Goal: Task Accomplishment & Management: Use online tool/utility

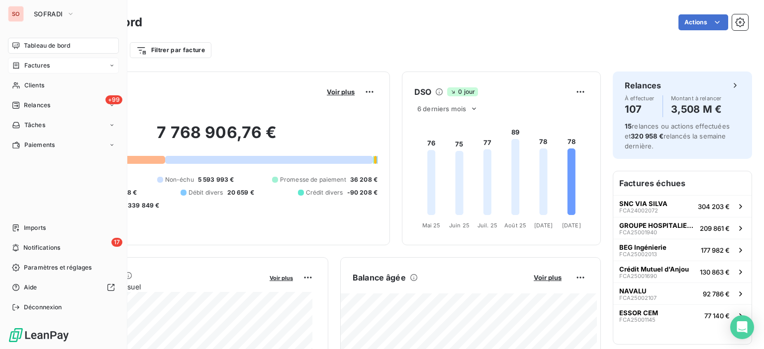
click at [34, 66] on span "Factures" at bounding box center [36, 65] width 25 height 9
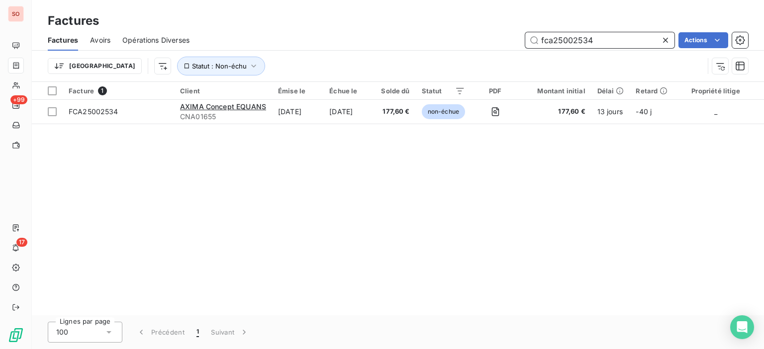
drag, startPoint x: 611, startPoint y: 40, endPoint x: 315, endPoint y: 23, distance: 296.7
click at [313, 23] on div "Factures Factures Avoirs Opérations Diverses fca25002534 Actions Trier Statut :…" at bounding box center [398, 41] width 732 height 82
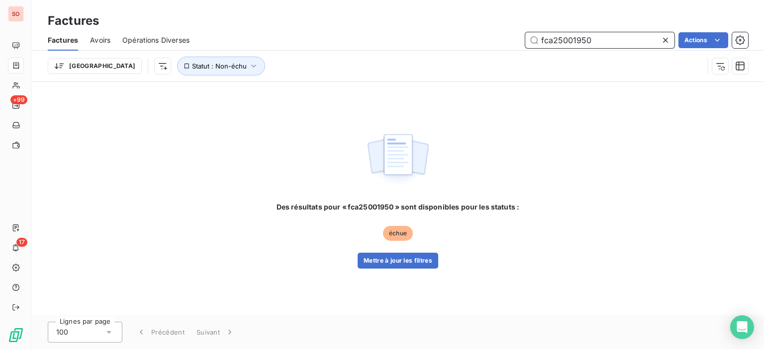
type input "fca25001950"
click at [380, 266] on button "Mettre à jour les filtres" at bounding box center [397, 261] width 81 height 16
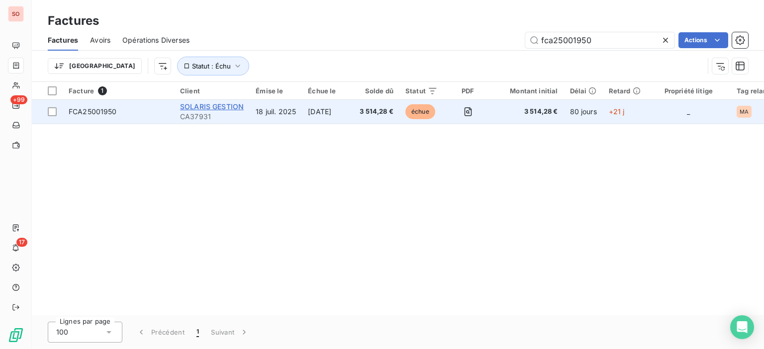
click at [234, 109] on span "SOLARIS GESTION" at bounding box center [212, 106] width 64 height 8
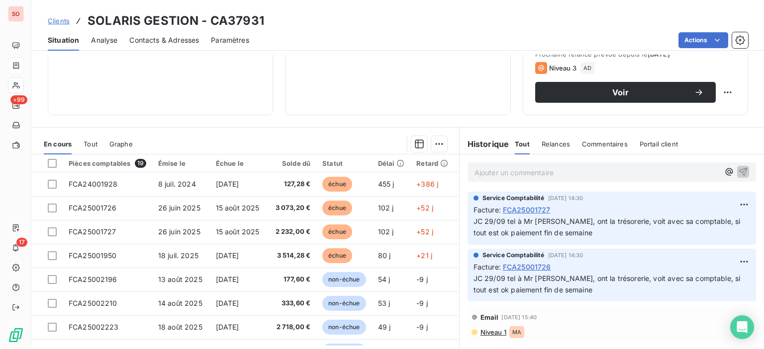
click at [489, 329] on span "Niveau 1" at bounding box center [492, 333] width 27 height 8
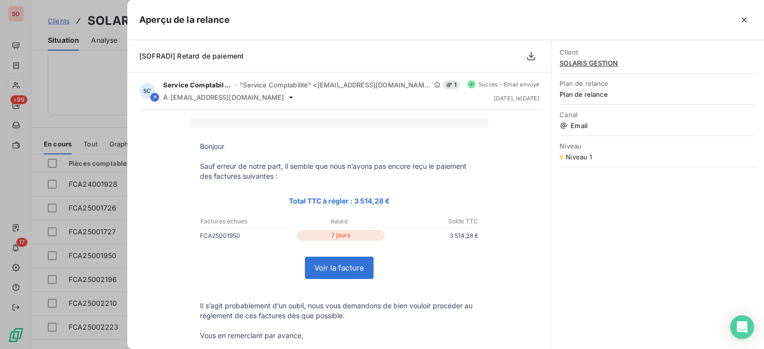
click at [92, 85] on div at bounding box center [382, 174] width 764 height 349
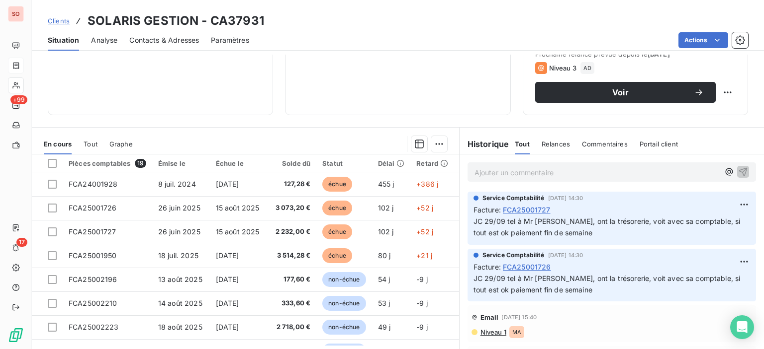
click at [159, 41] on span "Contacts & Adresses" at bounding box center [164, 40] width 70 height 10
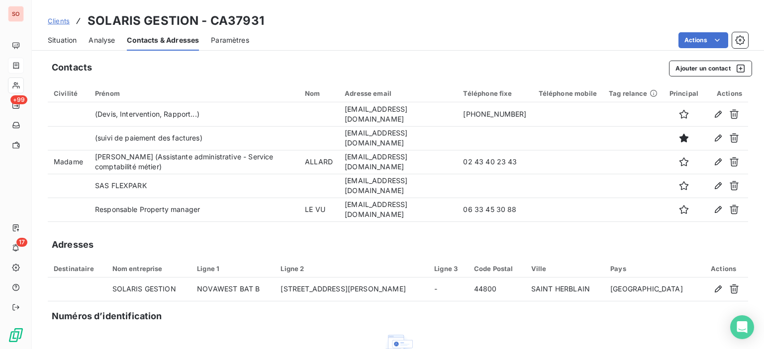
click at [54, 38] on span "Situation" at bounding box center [62, 40] width 29 height 10
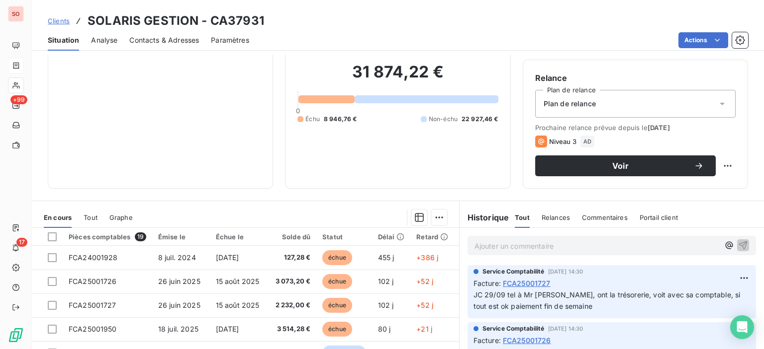
scroll to position [99, 0]
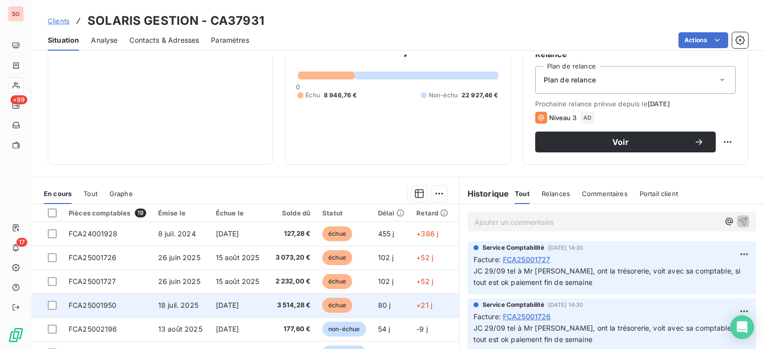
click at [173, 307] on span "18 juil. 2025" at bounding box center [178, 305] width 40 height 8
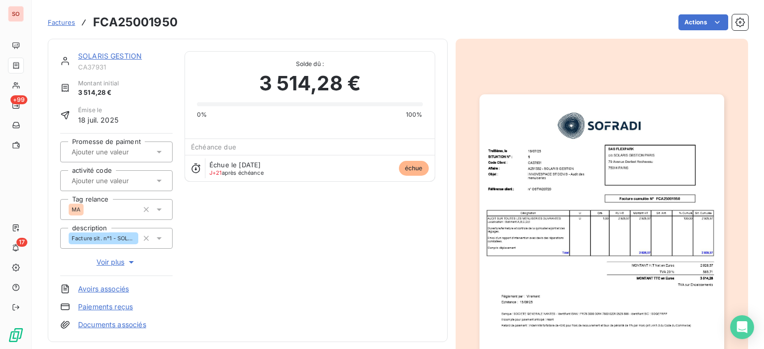
click at [563, 197] on img "button" at bounding box center [601, 266] width 245 height 345
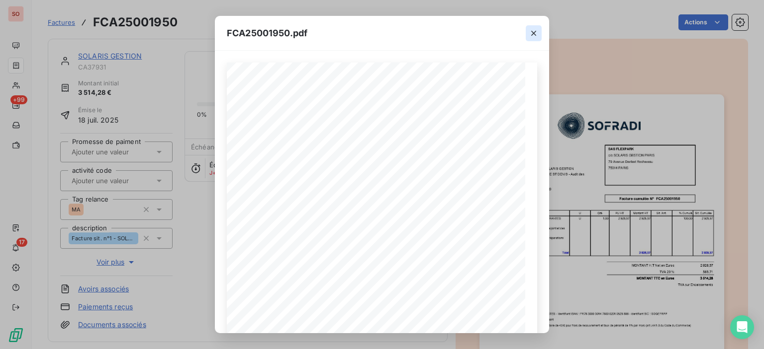
click at [532, 33] on icon "button" at bounding box center [533, 33] width 10 height 10
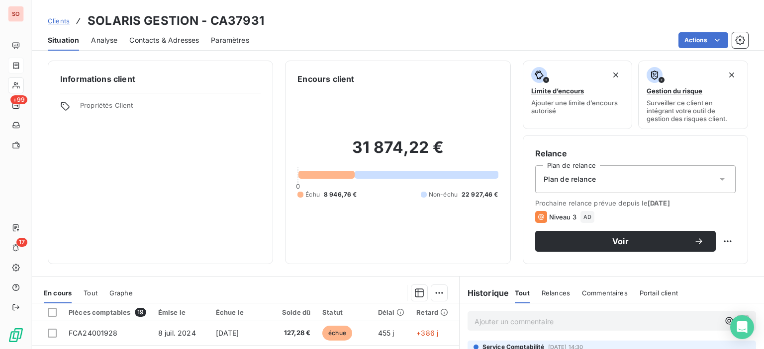
scroll to position [99, 0]
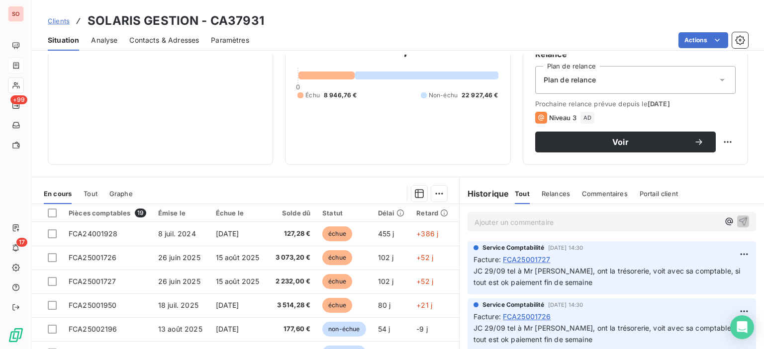
click at [157, 40] on span "Contacts & Adresses" at bounding box center [164, 40] width 70 height 10
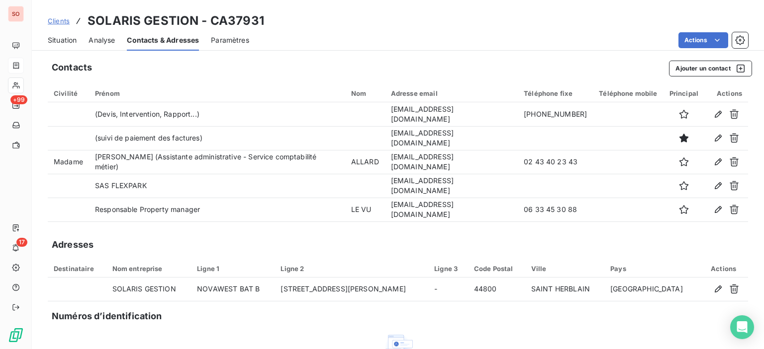
click at [68, 44] on span "Situation" at bounding box center [62, 40] width 29 height 10
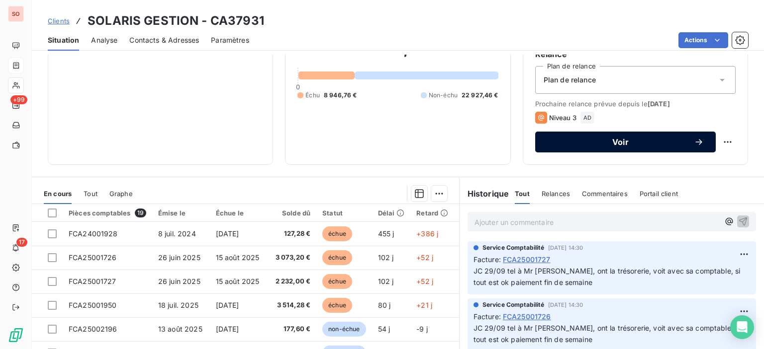
click at [662, 137] on div "Voir" at bounding box center [625, 142] width 157 height 10
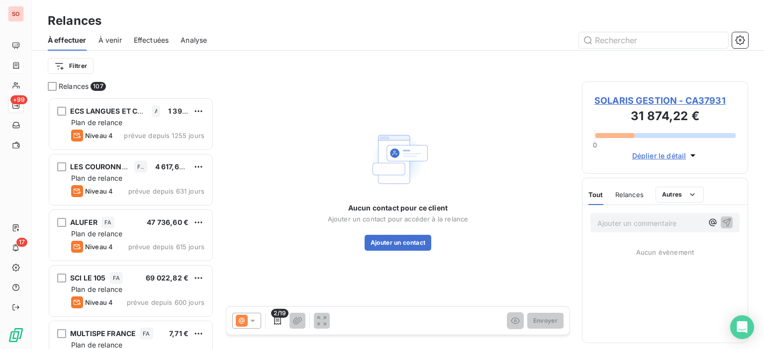
scroll to position [245, 158]
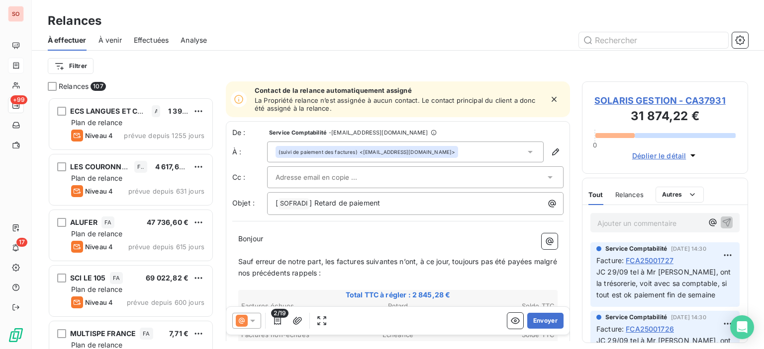
click at [253, 320] on icon at bounding box center [253, 321] width 10 height 10
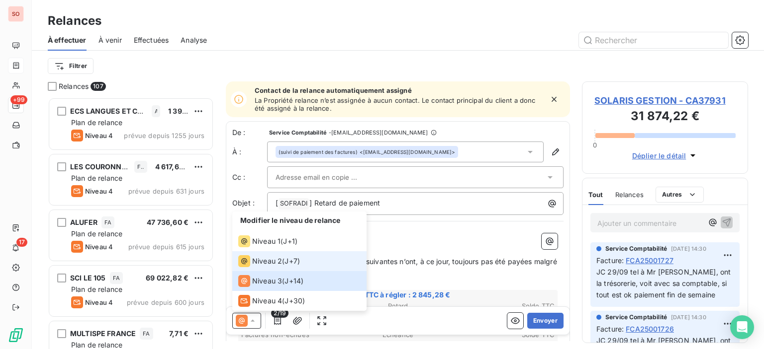
click at [267, 258] on span "Niveau 2" at bounding box center [267, 262] width 30 height 10
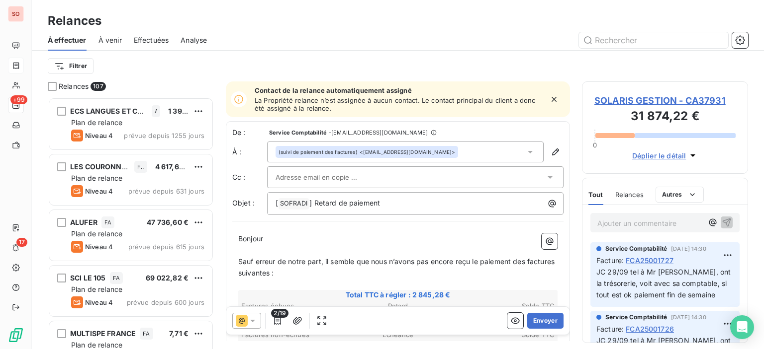
click at [415, 147] on div "(suivi de paiement des factures) <[EMAIL_ADDRESS][DOMAIN_NAME]>" at bounding box center [366, 152] width 182 height 12
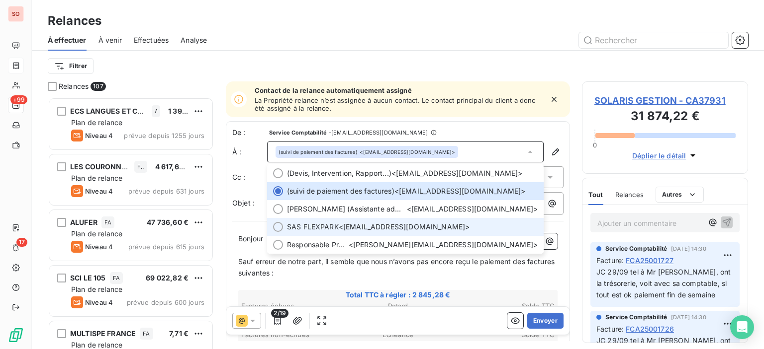
click at [383, 226] on span "SAS FLEXPARK <[EMAIL_ADDRESS][DOMAIN_NAME]>" at bounding box center [412, 227] width 251 height 10
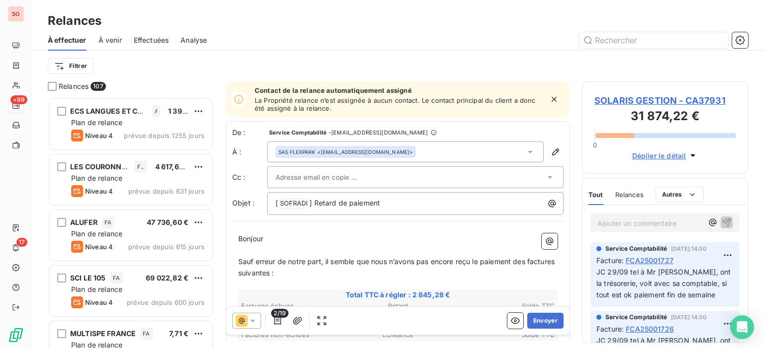
click at [333, 178] on input "text" at bounding box center [328, 177] width 107 height 15
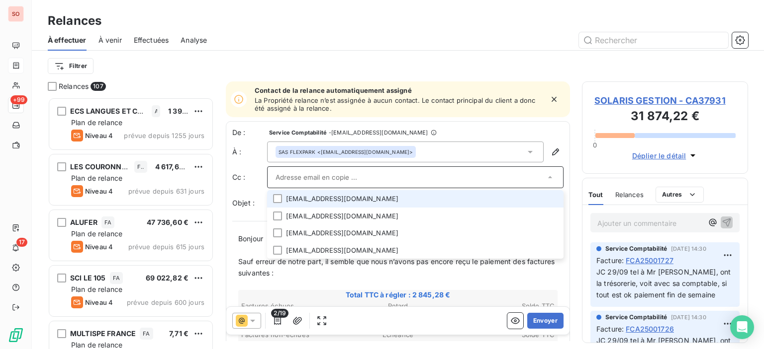
paste input "[PERSON_NAME][EMAIL_ADDRESS][DOMAIN_NAME]"
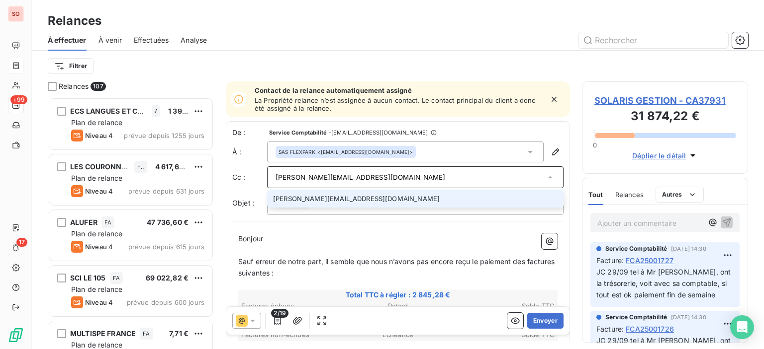
type input "[PERSON_NAME][EMAIL_ADDRESS][DOMAIN_NAME]"
click at [373, 198] on li "[PERSON_NAME][EMAIL_ADDRESS][DOMAIN_NAME]" at bounding box center [415, 198] width 296 height 17
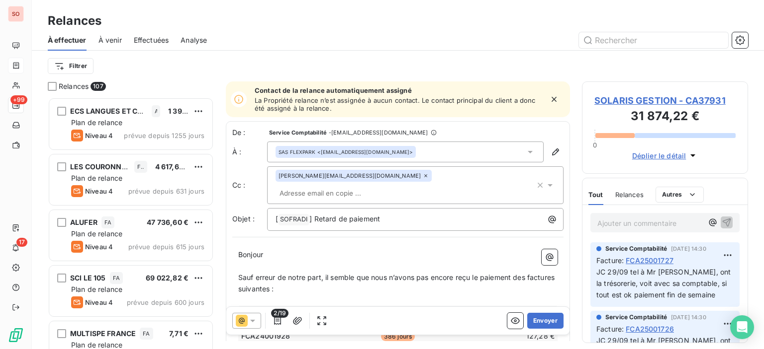
click at [443, 37] on div at bounding box center [483, 40] width 529 height 16
click at [277, 215] on span "[" at bounding box center [276, 219] width 2 height 8
click at [274, 212] on div "[ SOFRADI ﻿ ] Retard de paiement" at bounding box center [414, 219] width 289 height 14
click at [270, 208] on div "[ SOFRADI ﻿ ] Retard de paiement" at bounding box center [415, 219] width 296 height 23
click at [273, 212] on div "[ SOFRADI ﻿ ] Retard de paiement" at bounding box center [414, 219] width 289 height 14
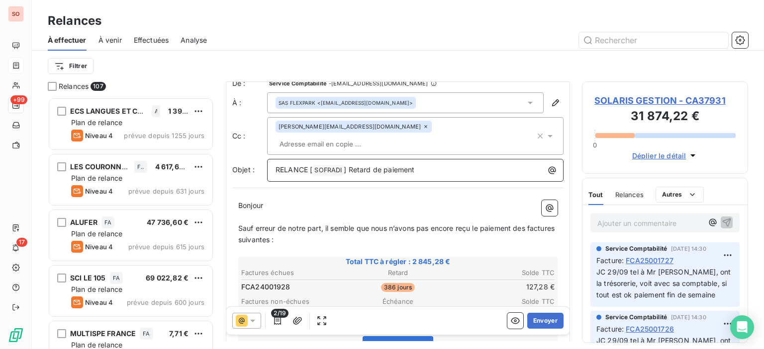
scroll to position [99, 0]
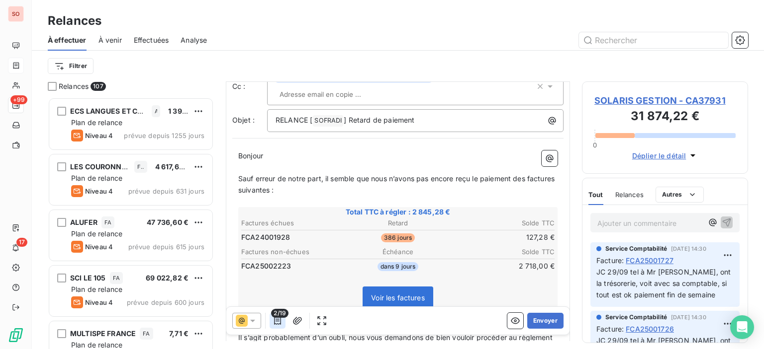
click at [279, 322] on icon "button" at bounding box center [277, 321] width 10 height 10
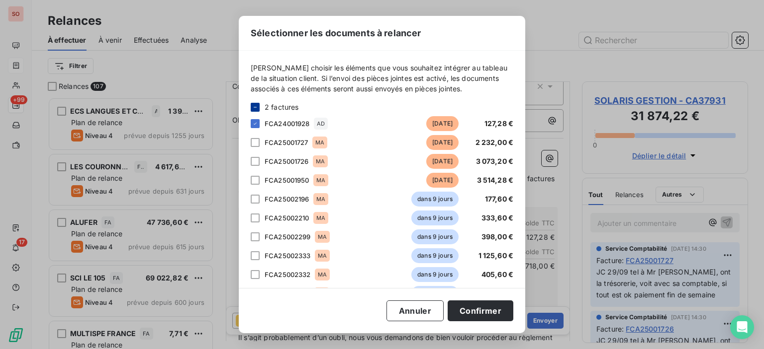
click at [253, 104] on icon at bounding box center [255, 107] width 6 height 6
click at [253, 182] on div at bounding box center [255, 180] width 9 height 9
click at [487, 308] on button "Confirmer" at bounding box center [480, 311] width 66 height 21
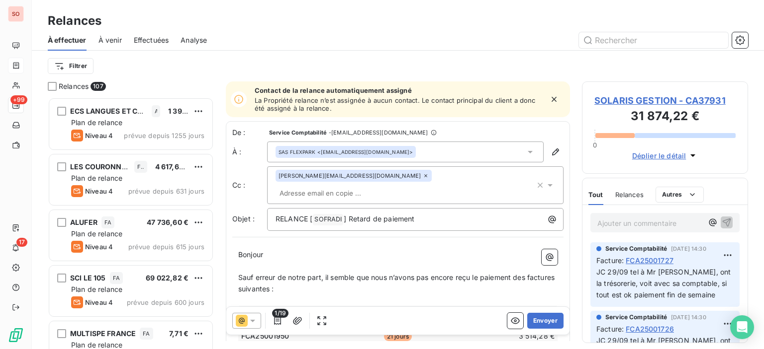
scroll to position [0, 0]
click at [547, 322] on button "Envoyer" at bounding box center [545, 321] width 36 height 16
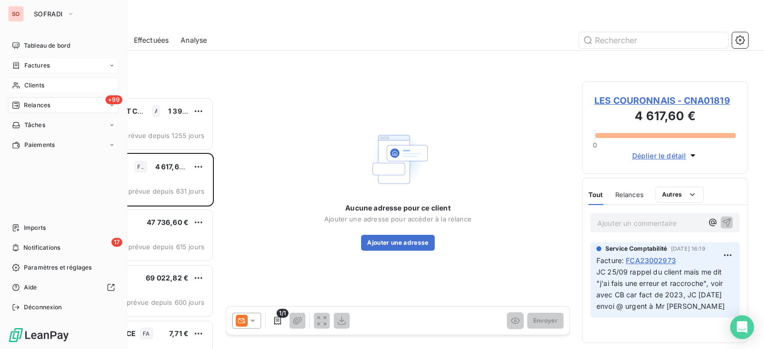
click at [44, 84] on span "Clients" at bounding box center [34, 85] width 20 height 9
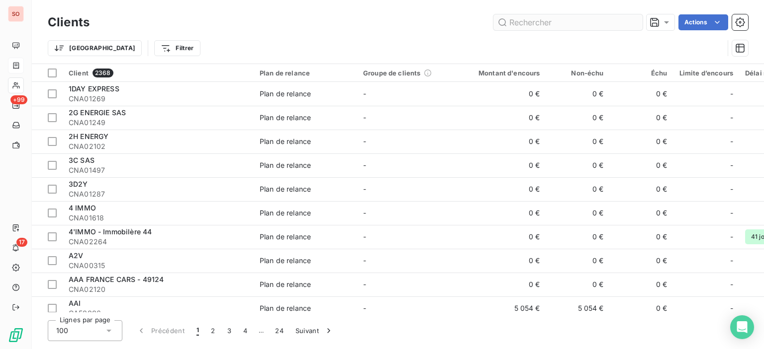
click at [553, 21] on input "text" at bounding box center [567, 22] width 149 height 16
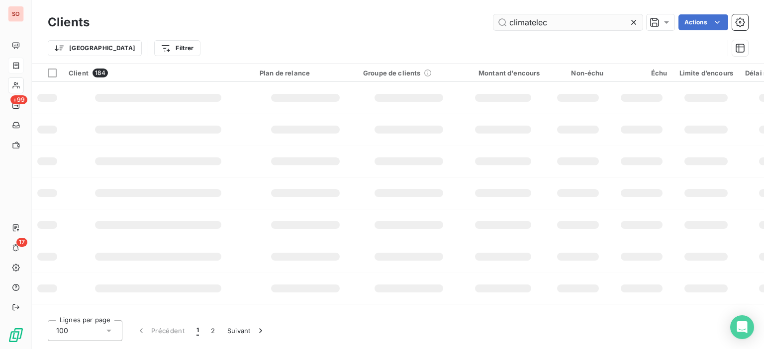
type input "climatelec"
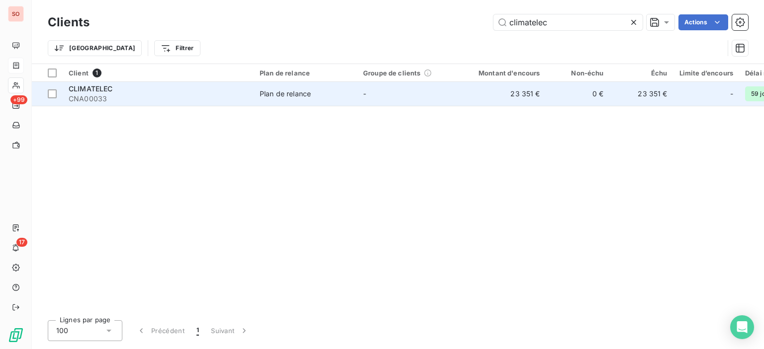
click at [285, 92] on div "Plan de relance" at bounding box center [284, 94] width 51 height 10
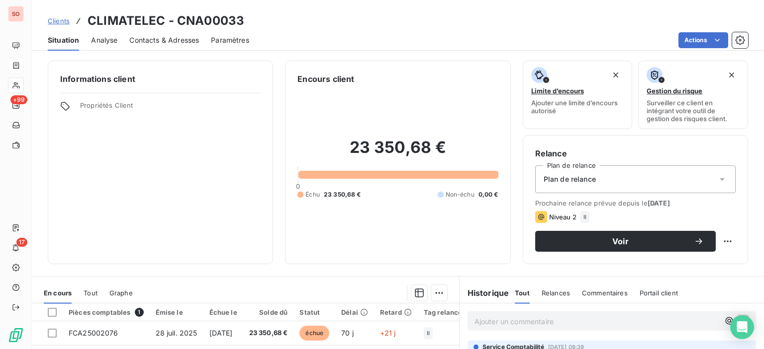
click at [179, 37] on span "Contacts & Adresses" at bounding box center [164, 40] width 70 height 10
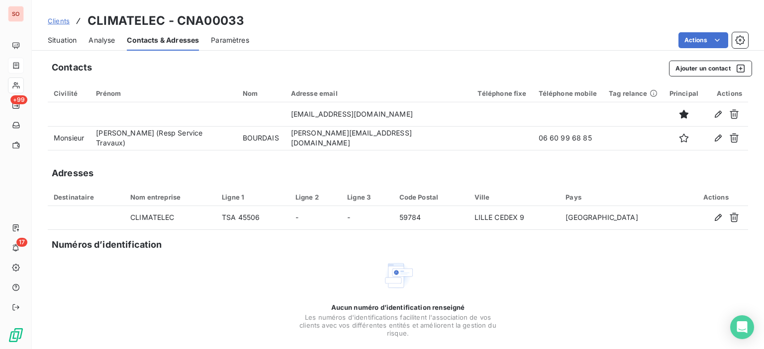
click at [73, 37] on span "Situation" at bounding box center [62, 40] width 29 height 10
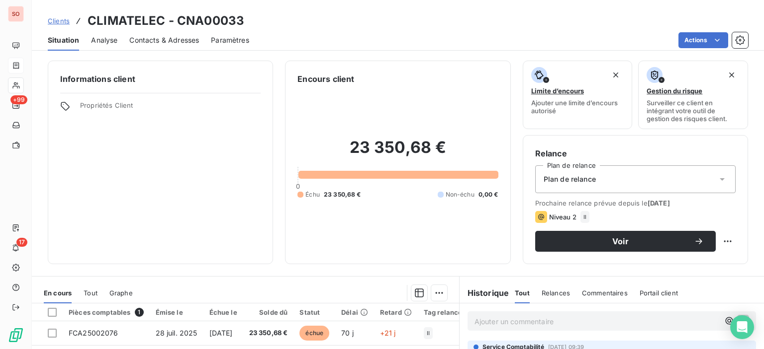
click at [158, 41] on span "Contacts & Adresses" at bounding box center [164, 40] width 70 height 10
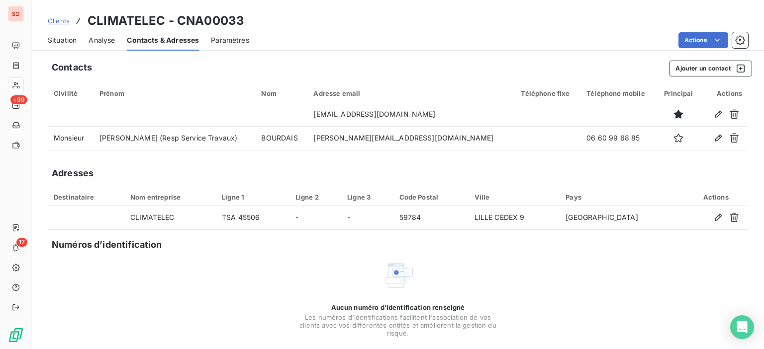
click at [48, 36] on span "Situation" at bounding box center [62, 40] width 29 height 10
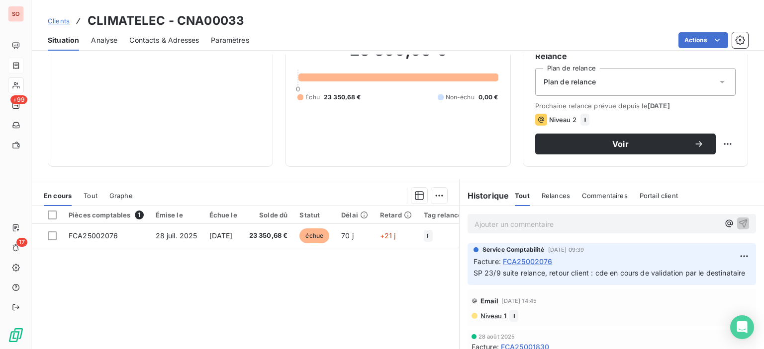
scroll to position [99, 0]
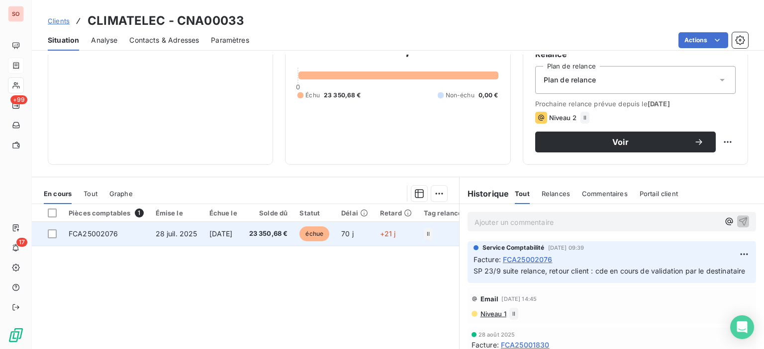
click at [114, 232] on span "FCA25002076" at bounding box center [94, 234] width 50 height 8
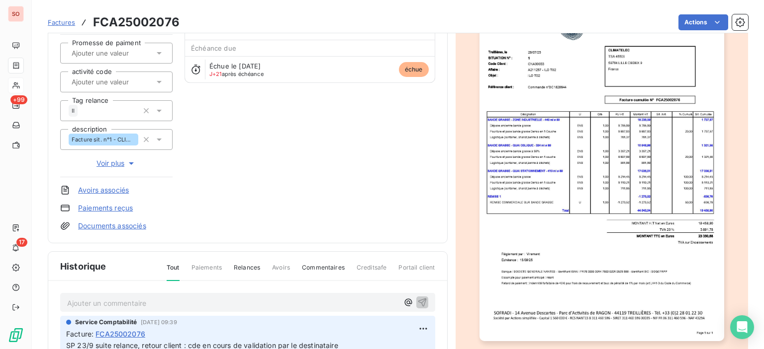
scroll to position [100, 0]
click at [419, 299] on icon "button" at bounding box center [422, 301] width 8 height 8
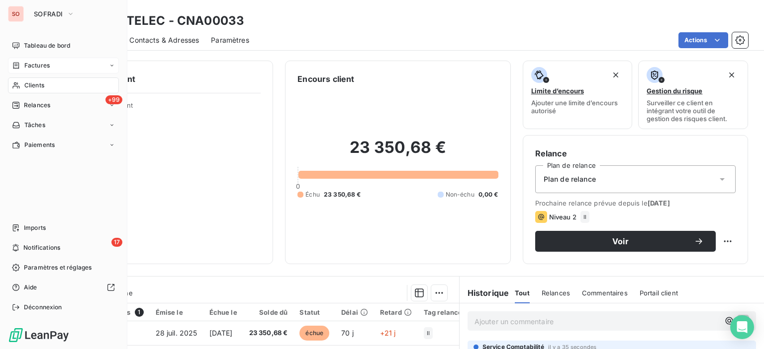
click at [41, 65] on span "Factures" at bounding box center [36, 65] width 25 height 9
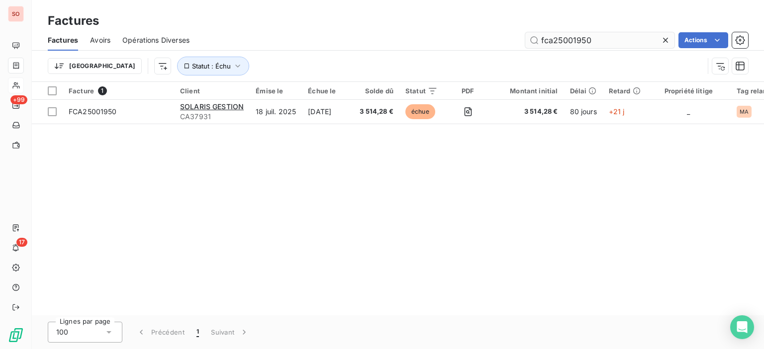
drag, startPoint x: 605, startPoint y: 37, endPoint x: 574, endPoint y: 40, distance: 31.5
click at [574, 40] on input "fca25001950" at bounding box center [599, 40] width 149 height 16
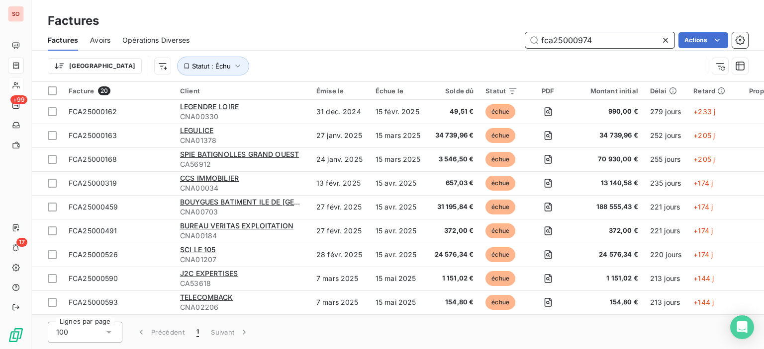
type input "fca25000974"
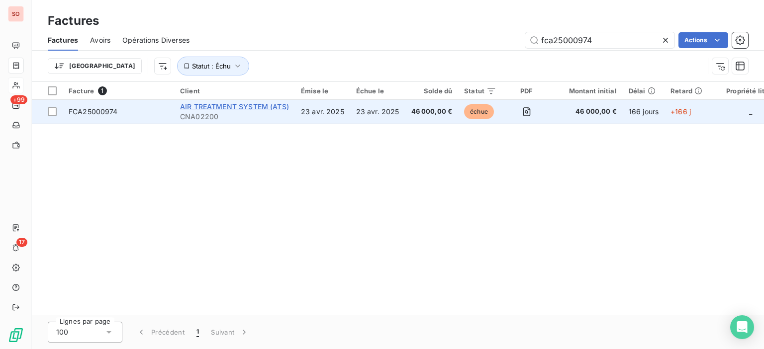
click at [272, 105] on span "AIR TREATMENT SYSTEM (ATS)" at bounding box center [234, 106] width 109 height 8
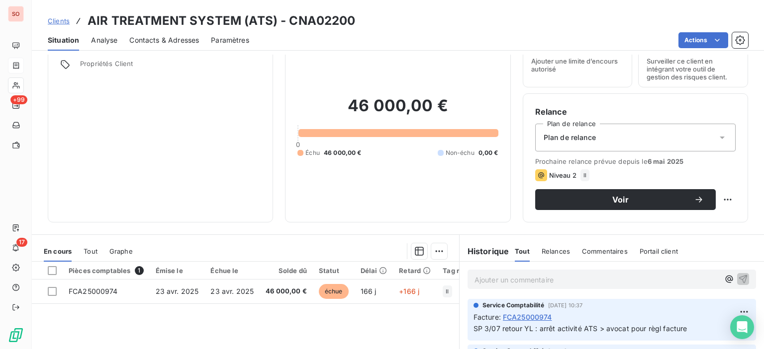
scroll to position [149, 0]
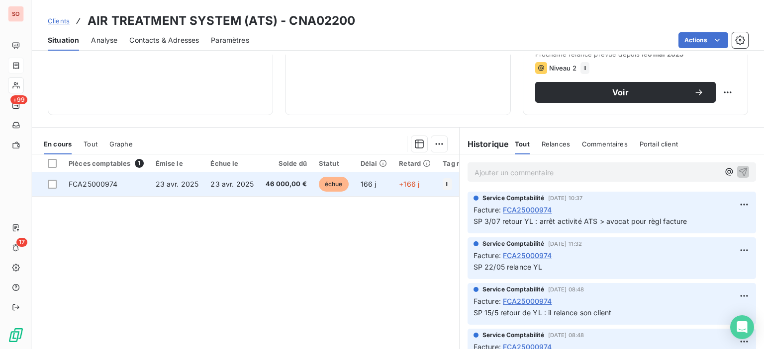
click at [279, 180] on span "46 000,00 €" at bounding box center [285, 184] width 41 height 10
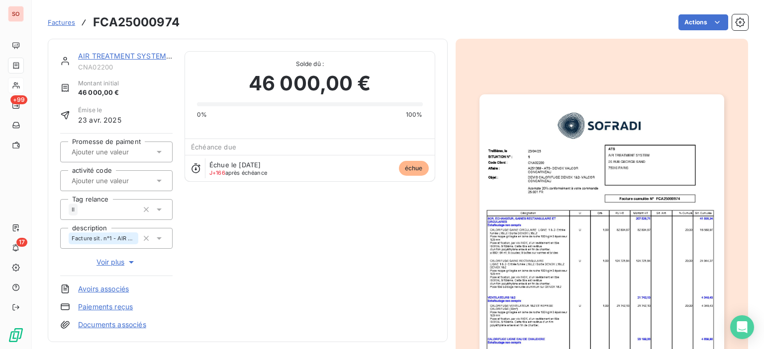
click at [585, 166] on img "button" at bounding box center [601, 266] width 245 height 345
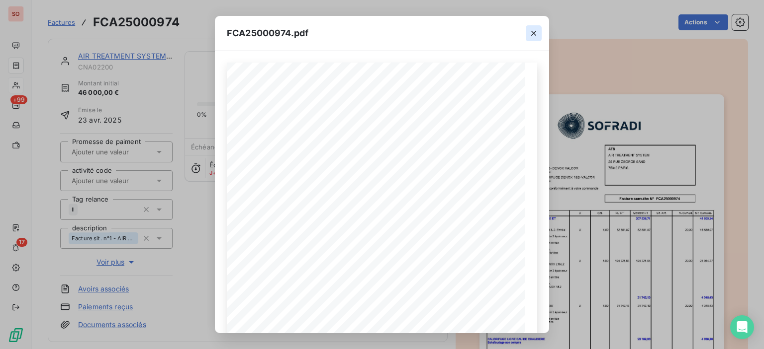
click at [536, 28] on icon "button" at bounding box center [533, 33] width 10 height 10
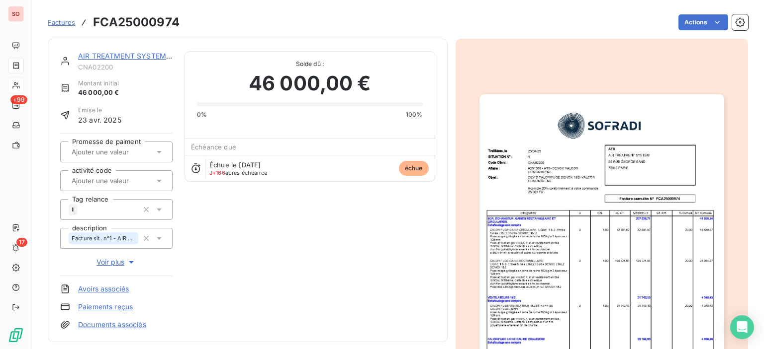
click at [111, 57] on link "AIR TREATMENT SYSTEM (ATS)" at bounding box center [132, 56] width 109 height 8
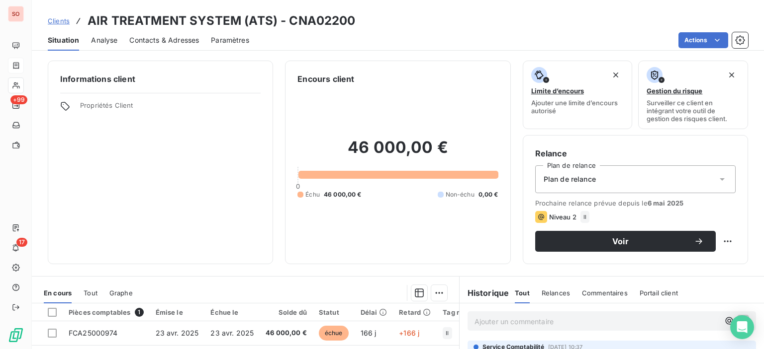
click at [165, 35] on span "Contacts & Adresses" at bounding box center [164, 40] width 70 height 10
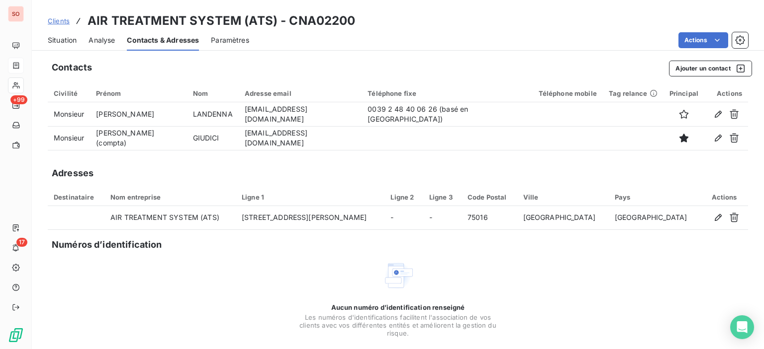
click at [76, 39] on span "Situation" at bounding box center [62, 40] width 29 height 10
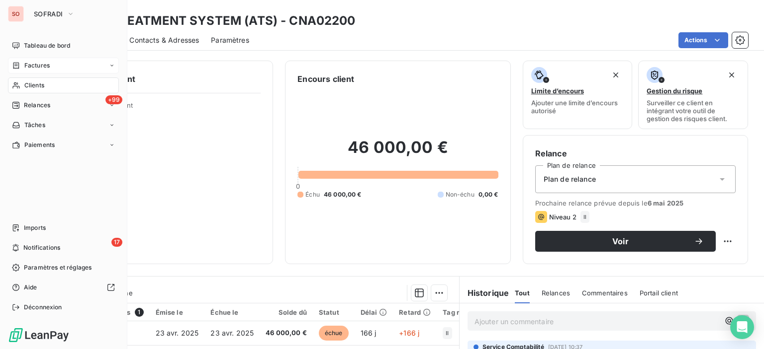
click at [40, 87] on span "Clients" at bounding box center [34, 85] width 20 height 9
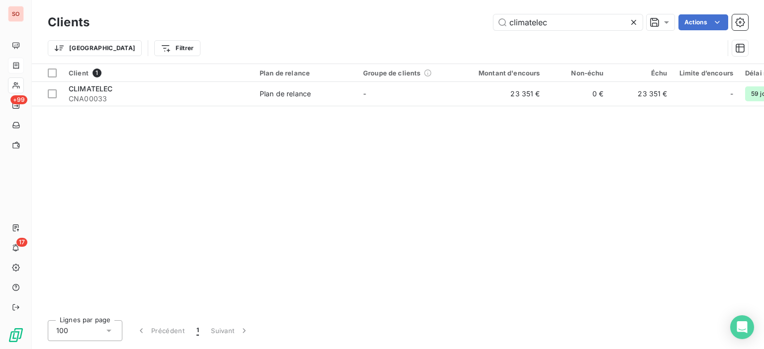
click at [636, 15] on div at bounding box center [635, 22] width 14 height 16
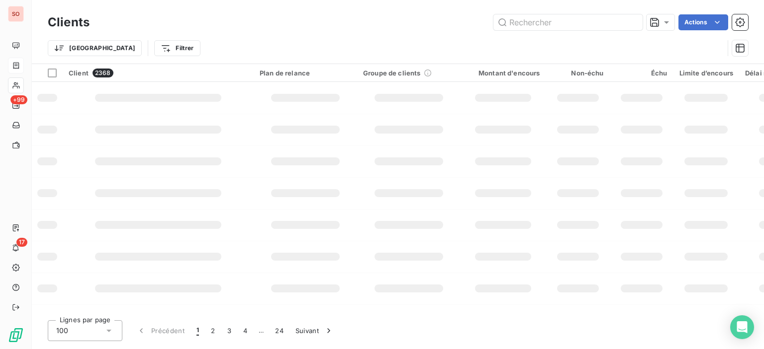
click at [560, 35] on div "Trier Filtrer" at bounding box center [398, 48] width 700 height 31
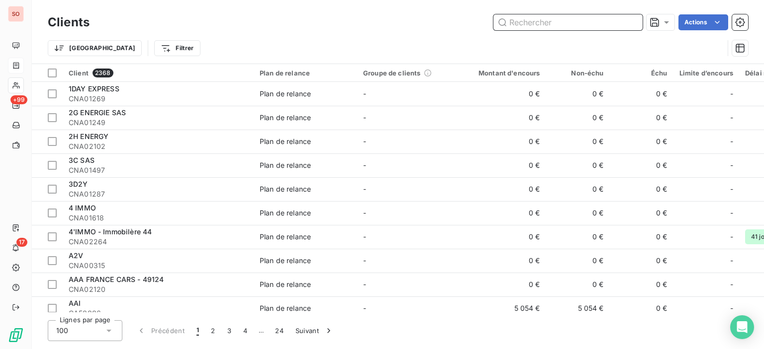
click at [544, 25] on input "text" at bounding box center [567, 22] width 149 height 16
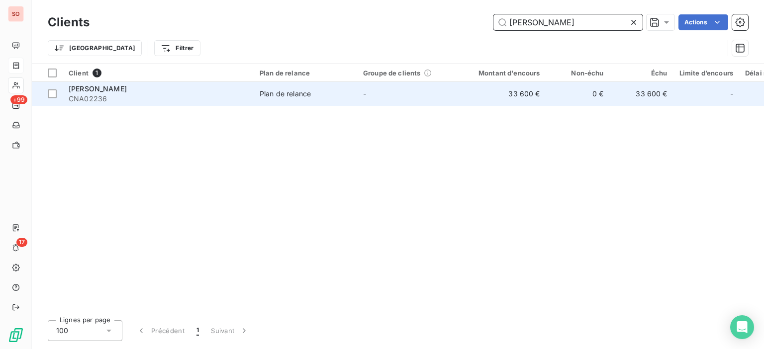
type input "[PERSON_NAME]"
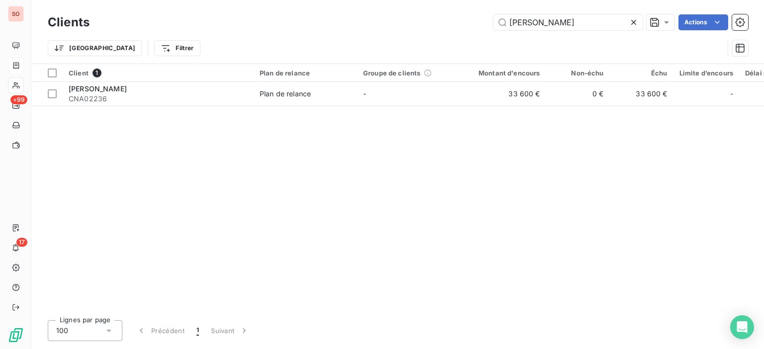
click at [222, 103] on td "[PERSON_NAME] CNA02236" at bounding box center [158, 94] width 191 height 24
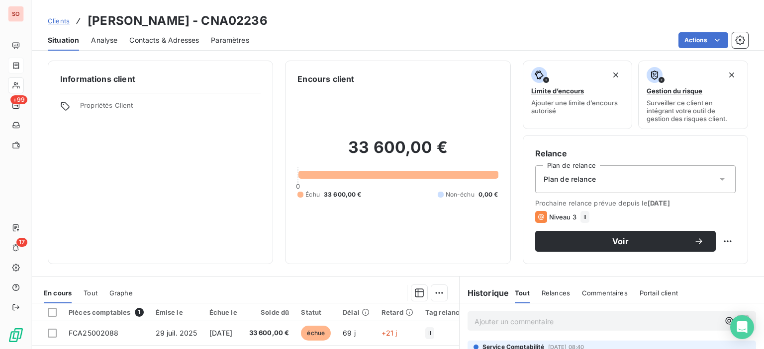
click at [179, 41] on span "Contacts & Adresses" at bounding box center [164, 40] width 70 height 10
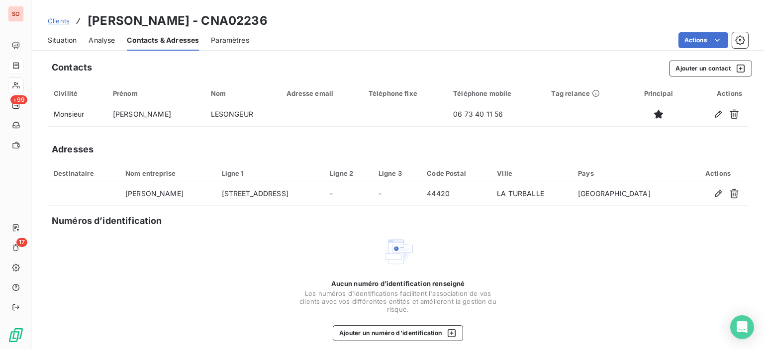
click at [66, 39] on span "Situation" at bounding box center [62, 40] width 29 height 10
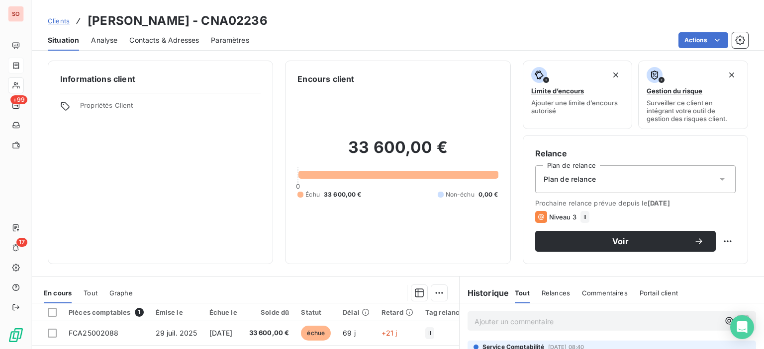
click at [177, 39] on span "Contacts & Adresses" at bounding box center [164, 40] width 70 height 10
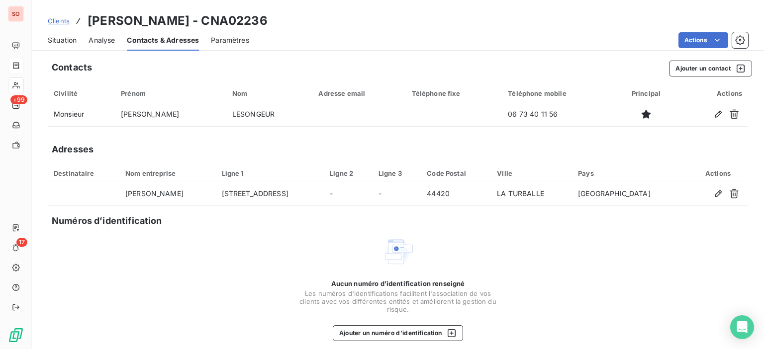
click at [63, 21] on span "Clients" at bounding box center [59, 21] width 22 height 8
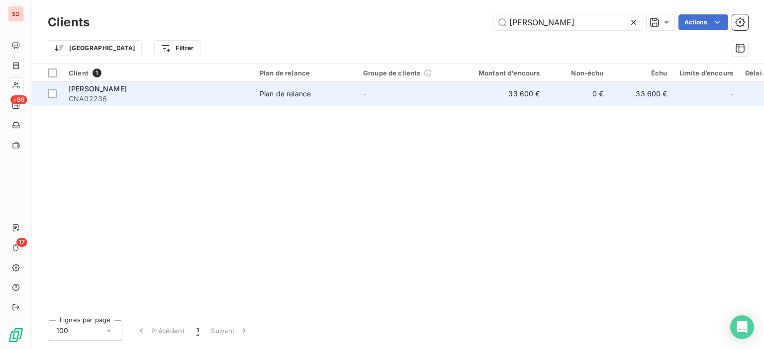
click at [141, 85] on div "[PERSON_NAME]" at bounding box center [158, 89] width 179 height 10
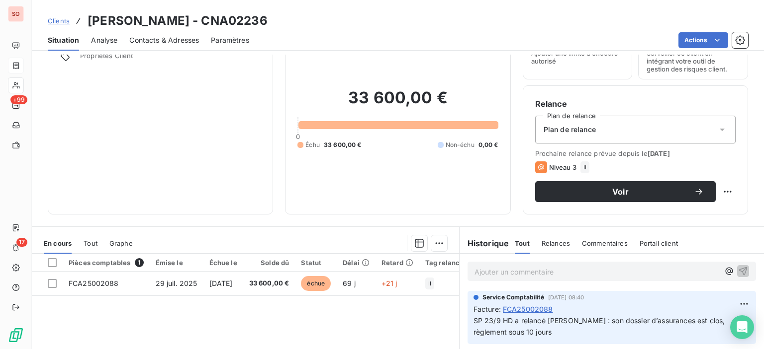
scroll to position [99, 0]
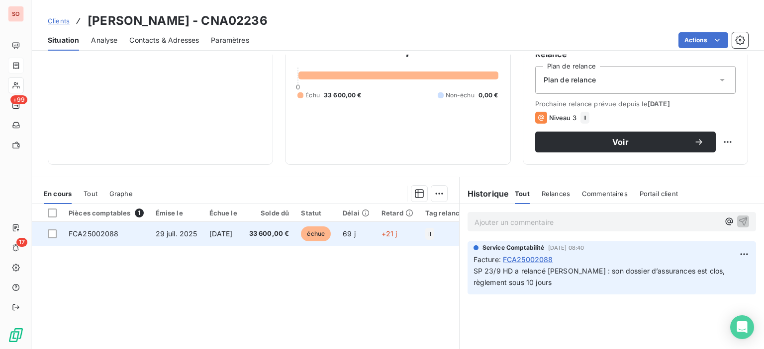
click at [219, 234] on span "[DATE]" at bounding box center [220, 234] width 23 height 8
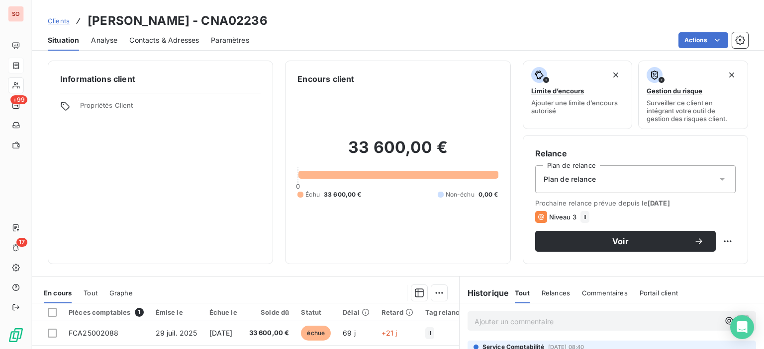
click at [172, 41] on span "Contacts & Adresses" at bounding box center [164, 40] width 70 height 10
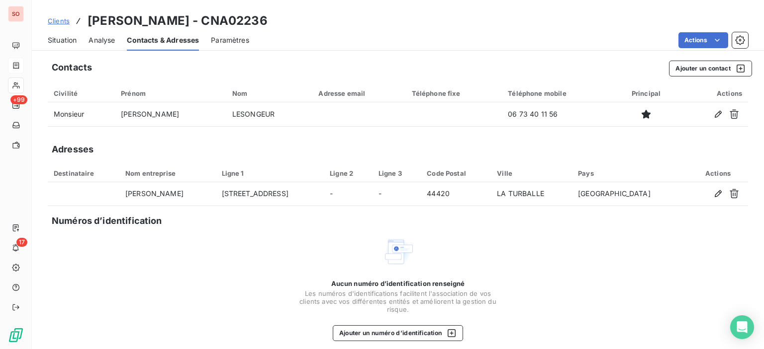
click at [58, 38] on span "Situation" at bounding box center [62, 40] width 29 height 10
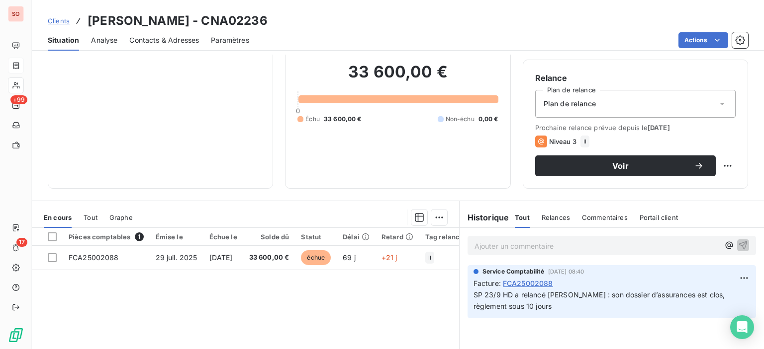
scroll to position [149, 0]
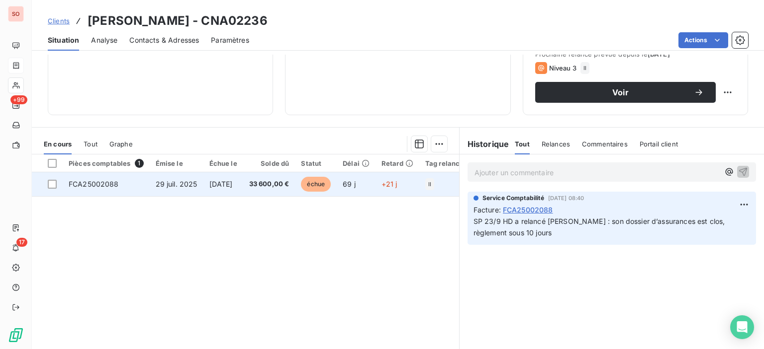
click at [183, 184] on span "29 juil. 2025" at bounding box center [177, 184] width 42 height 8
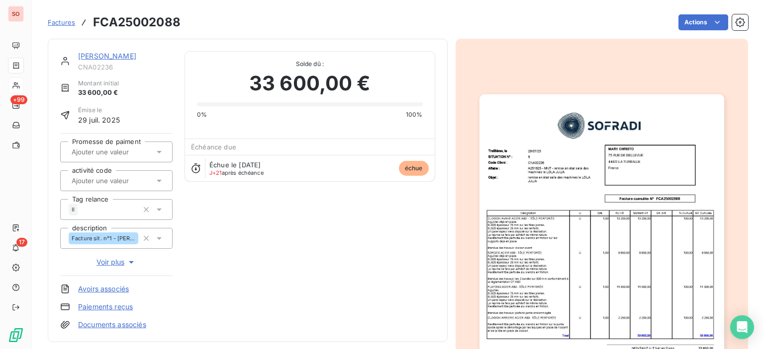
click at [635, 190] on img "button" at bounding box center [601, 266] width 245 height 345
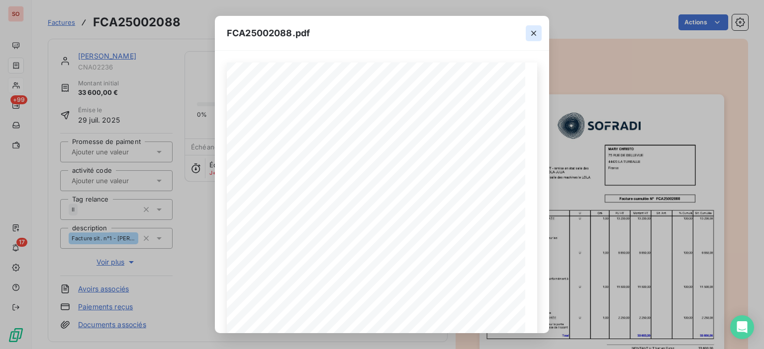
click at [539, 28] on button "button" at bounding box center [533, 33] width 16 height 16
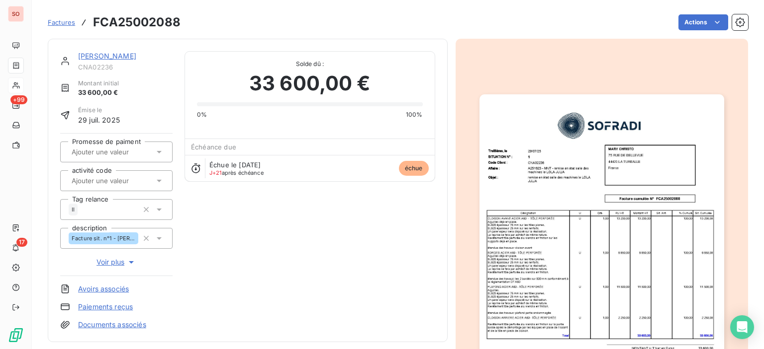
click at [91, 53] on link "[PERSON_NAME]" at bounding box center [107, 56] width 58 height 8
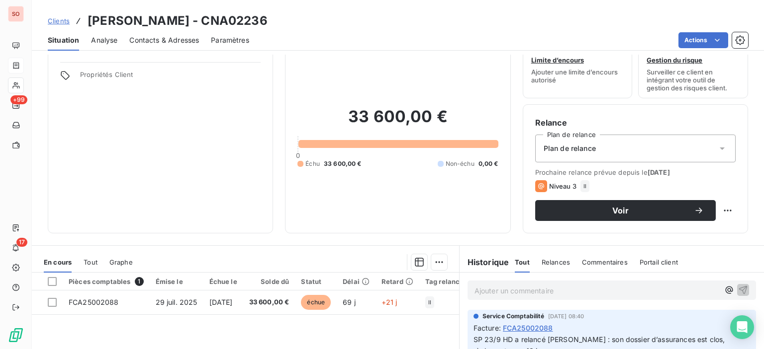
scroll to position [99, 0]
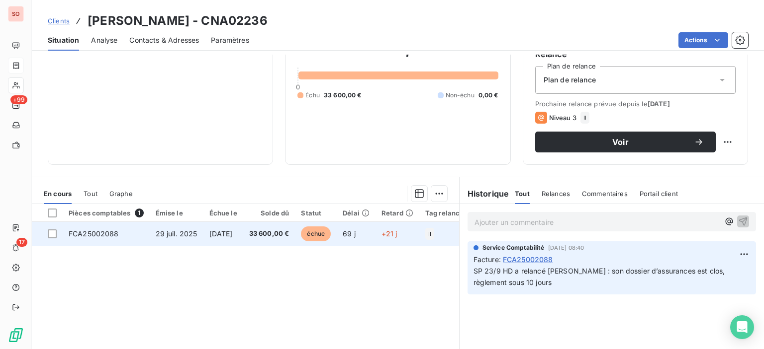
click at [243, 236] on td "[DATE]" at bounding box center [223, 234] width 40 height 24
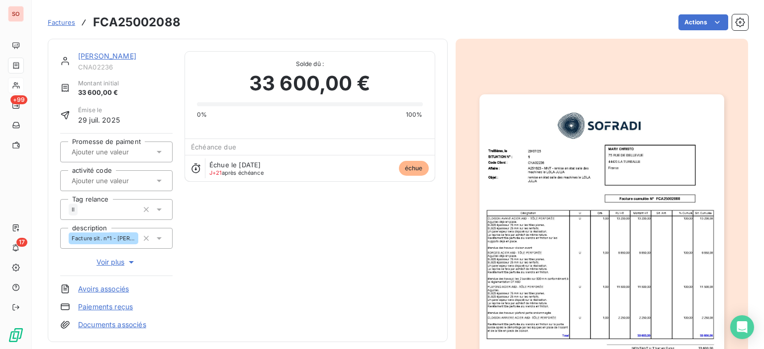
click at [521, 109] on img "button" at bounding box center [601, 266] width 245 height 345
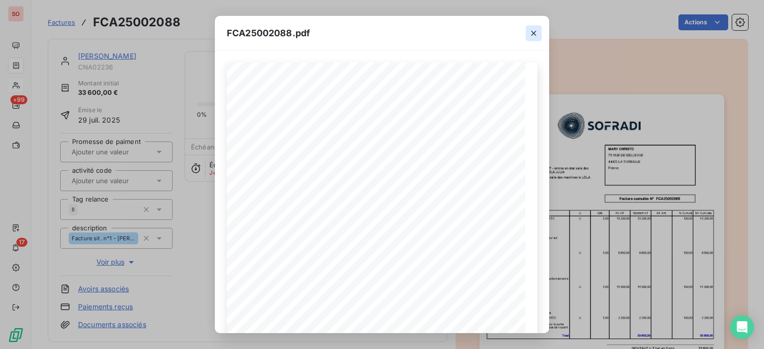
click at [535, 33] on icon "button" at bounding box center [533, 33] width 10 height 10
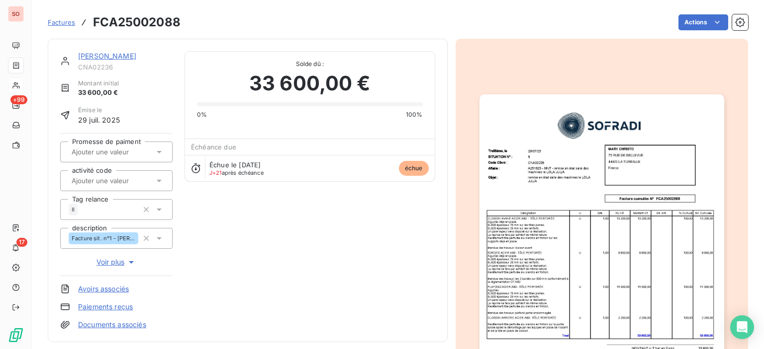
click at [91, 60] on link "[PERSON_NAME]" at bounding box center [107, 56] width 58 height 8
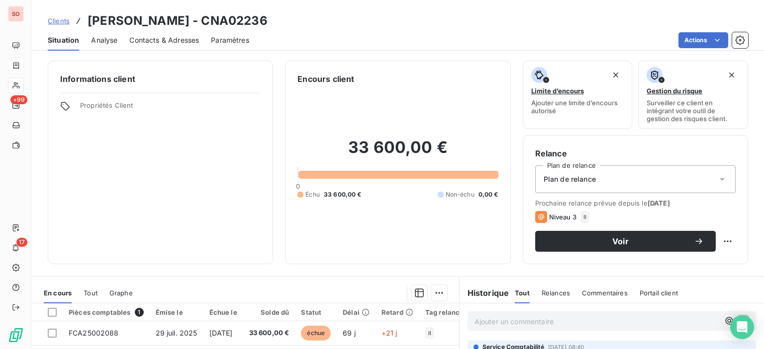
drag, startPoint x: 151, startPoint y: 39, endPoint x: 145, endPoint y: 49, distance: 11.9
click at [151, 39] on span "Contacts & Adresses" at bounding box center [164, 40] width 70 height 10
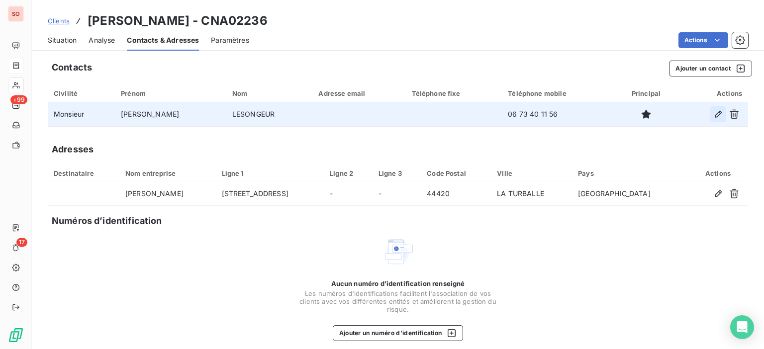
click at [713, 116] on icon "button" at bounding box center [718, 114] width 10 height 10
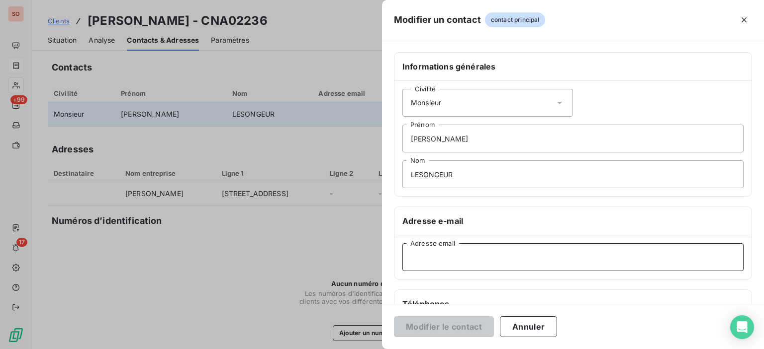
click at [439, 264] on input "Adresse email" at bounding box center [572, 258] width 341 height 28
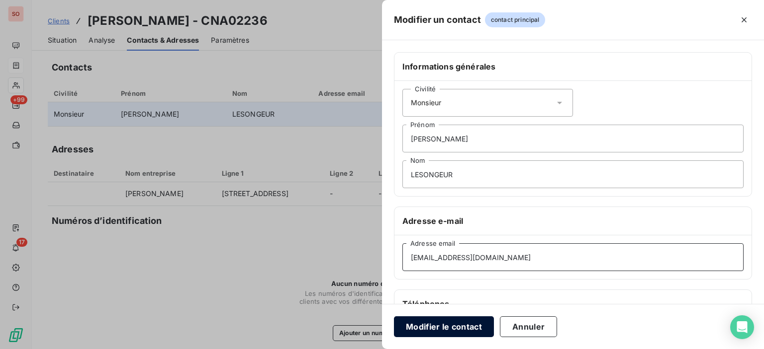
type input "[EMAIL_ADDRESS][DOMAIN_NAME]"
click at [476, 329] on button "Modifier le contact" at bounding box center [444, 327] width 100 height 21
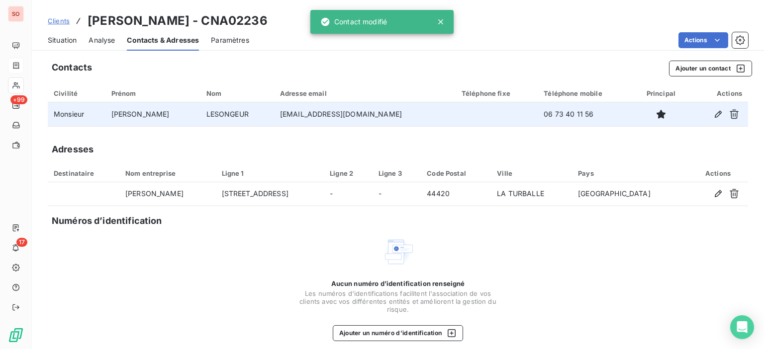
click at [51, 37] on span "Situation" at bounding box center [62, 40] width 29 height 10
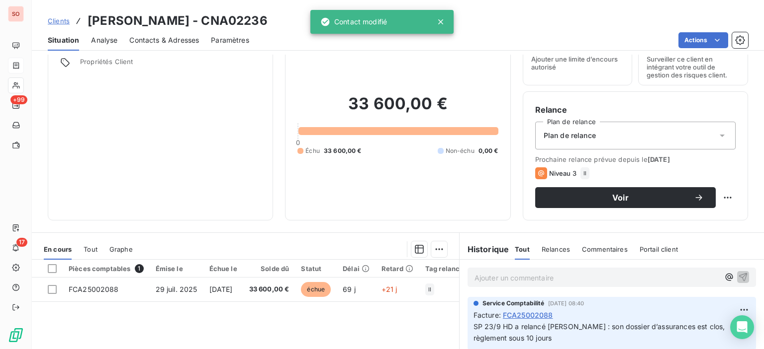
scroll to position [99, 0]
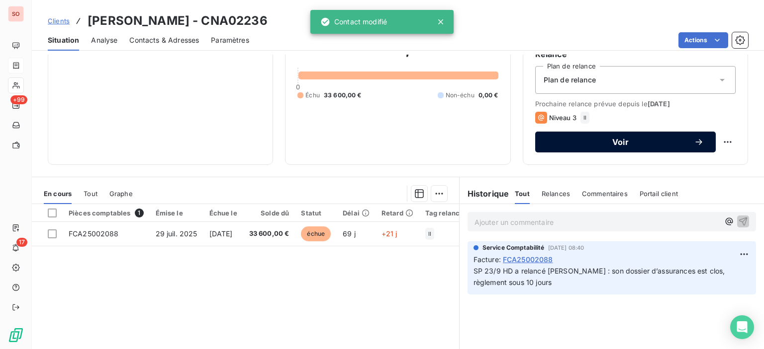
click at [640, 147] on button "Voir" at bounding box center [625, 142] width 180 height 21
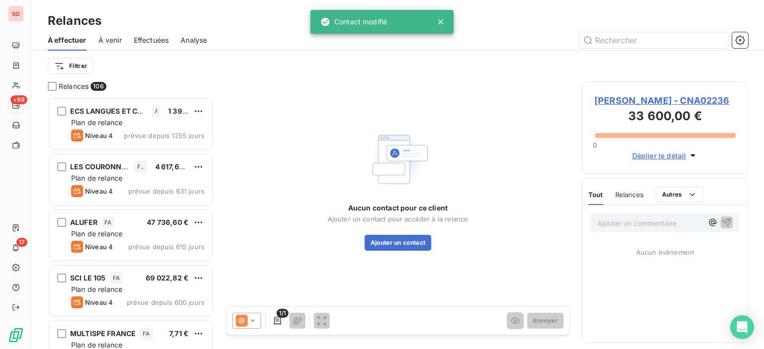
scroll to position [245, 158]
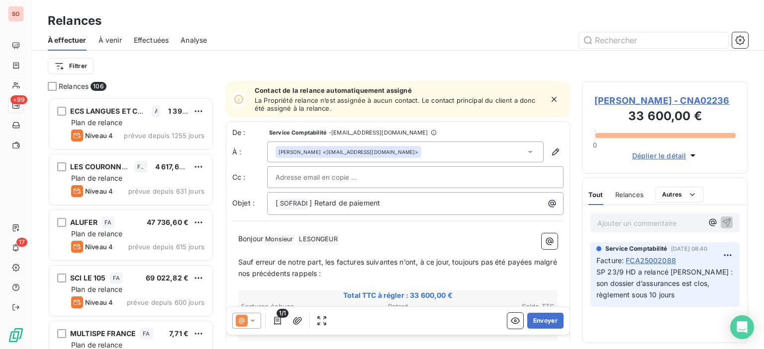
click at [253, 326] on icon at bounding box center [253, 321] width 10 height 10
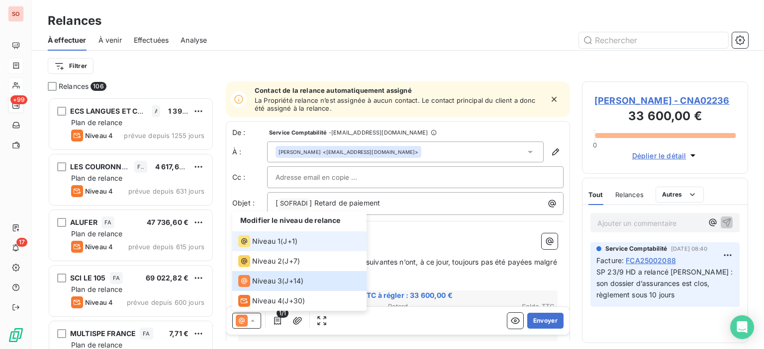
click at [266, 240] on span "Niveau 1" at bounding box center [266, 242] width 28 height 10
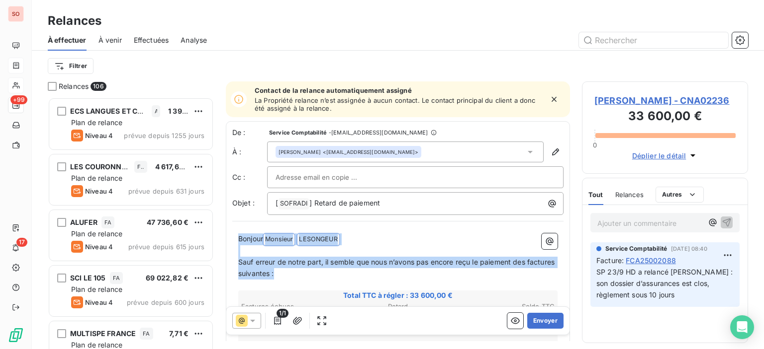
drag, startPoint x: 313, startPoint y: 275, endPoint x: 227, endPoint y: 239, distance: 93.1
click at [227, 239] on div "De : Service Comptabilité - [EMAIL_ADDRESS][DOMAIN_NAME] À : [PERSON_NAME] <[EM…" at bounding box center [398, 299] width 344 height 357
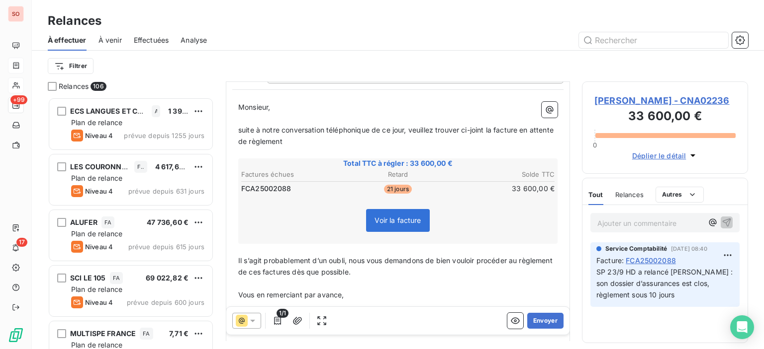
scroll to position [149, 0]
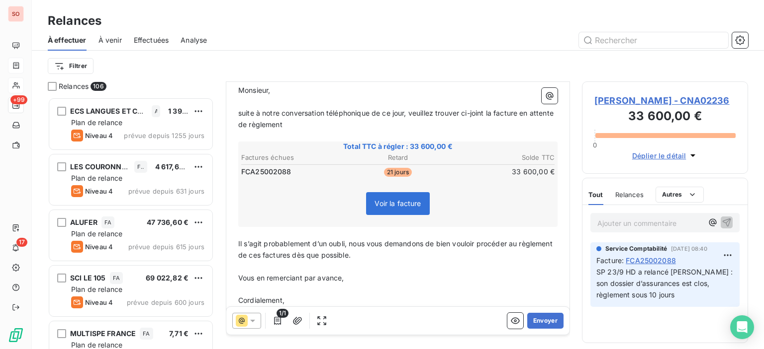
drag, startPoint x: 350, startPoint y: 276, endPoint x: 234, endPoint y: 245, distance: 119.9
click at [234, 245] on div "Monsieur, ﻿ suite à notre conversation téléphonique de ce jour, veuillez trouve…" at bounding box center [397, 201] width 331 height 244
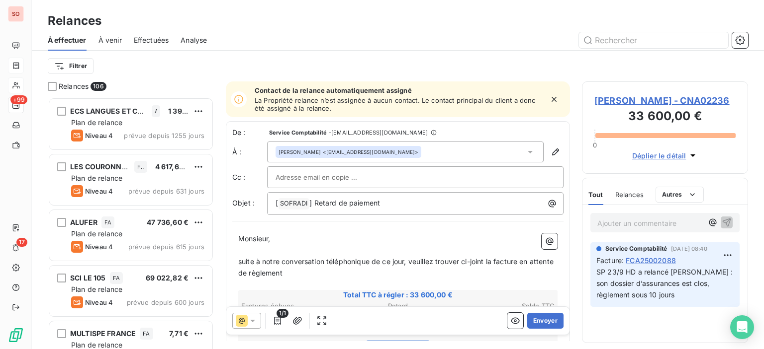
scroll to position [1, 0]
click at [270, 199] on div "[ SOFRADI ﻿ ] Retard de paiement" at bounding box center [414, 202] width 289 height 14
drag, startPoint x: 468, startPoint y: 207, endPoint x: 344, endPoint y: 208, distance: 124.3
click at [344, 208] on p "duplicata facture [ SOFRADI ﻿ ] Retard de paiement" at bounding box center [417, 203] width 284 height 12
click at [276, 207] on p "duplicata facture" at bounding box center [417, 202] width 284 height 11
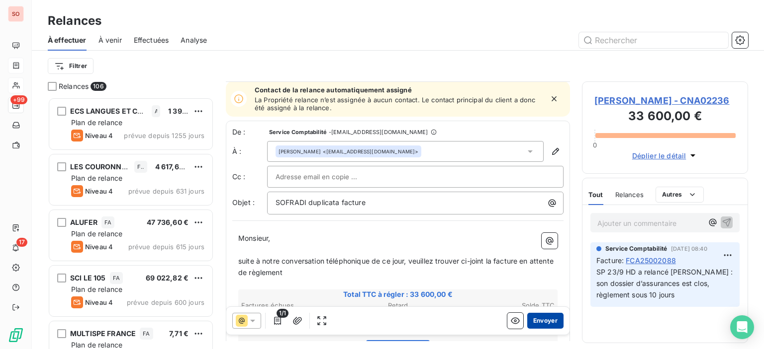
click at [551, 322] on button "Envoyer" at bounding box center [545, 321] width 36 height 16
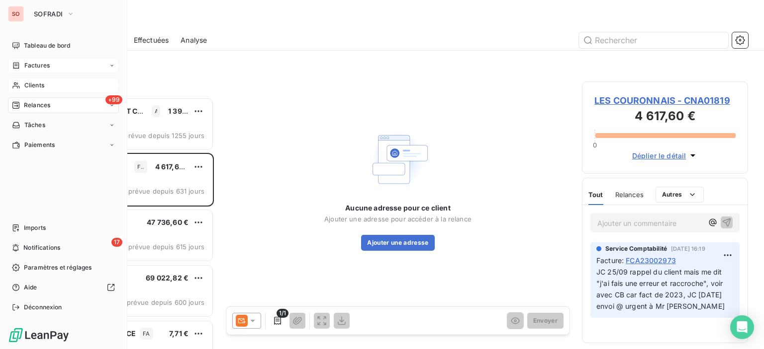
click at [58, 87] on div "Clients" at bounding box center [63, 86] width 111 height 16
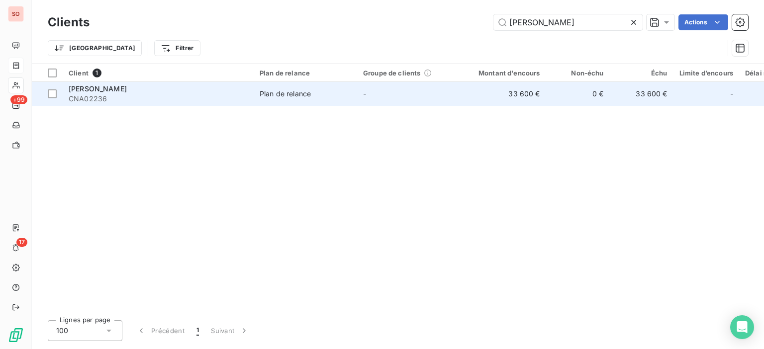
click at [169, 86] on div "[PERSON_NAME]" at bounding box center [158, 89] width 179 height 10
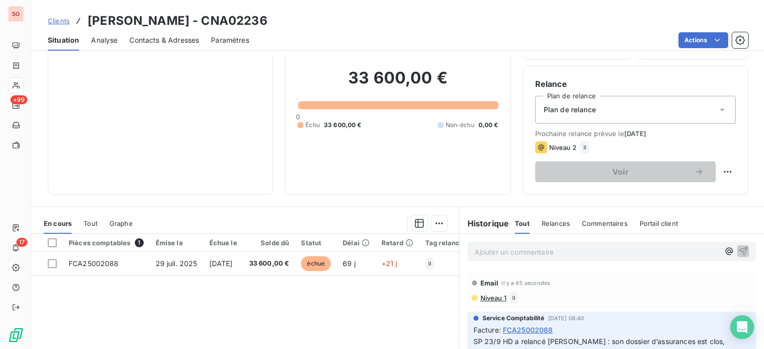
scroll to position [149, 0]
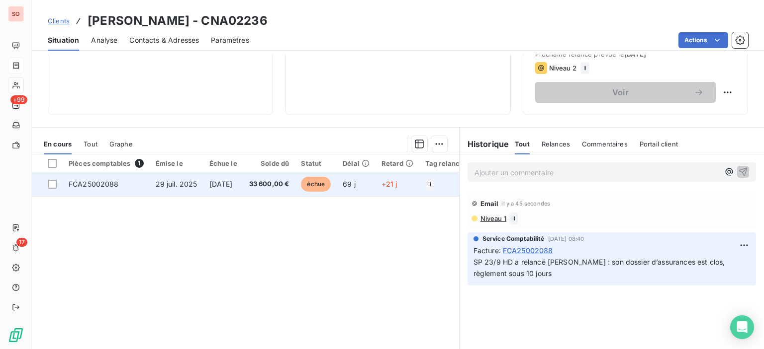
click at [272, 182] on span "33 600,00 €" at bounding box center [269, 184] width 40 height 10
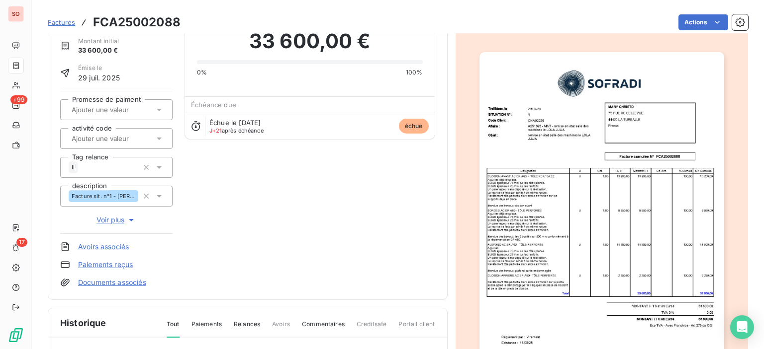
scroll to position [100, 0]
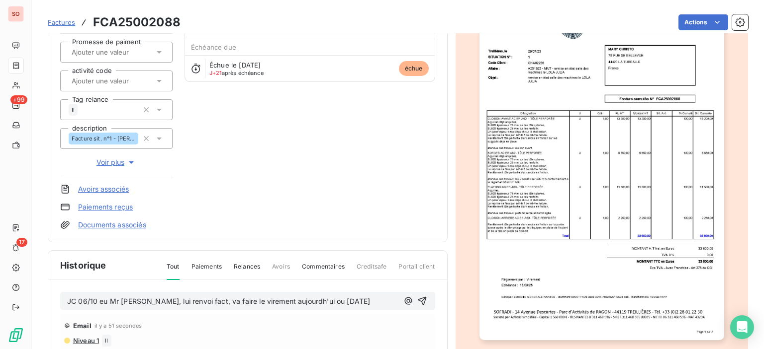
click at [105, 304] on span "JC 06/10 eu Mr [PERSON_NAME], lui renvoi fact, va faire le virement aujourdh'ui…" at bounding box center [218, 301] width 303 height 8
click at [99, 301] on span "JC 06/10 eu Mr [PERSON_NAME], lui renvoi fact, va faire le virement aujourdh'ui…" at bounding box center [218, 301] width 303 height 8
click at [418, 304] on icon "button" at bounding box center [422, 301] width 8 height 8
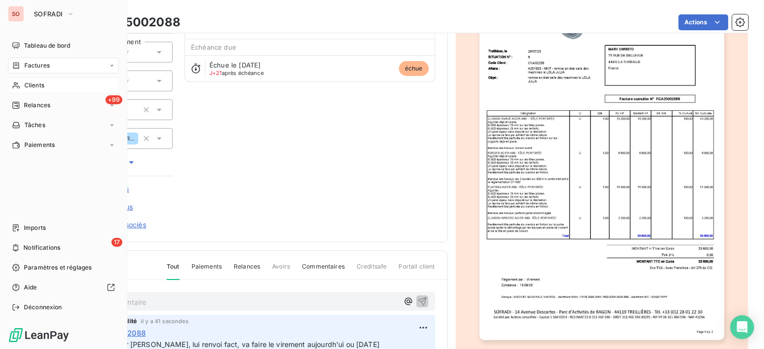
click at [24, 80] on div "Clients" at bounding box center [63, 86] width 111 height 16
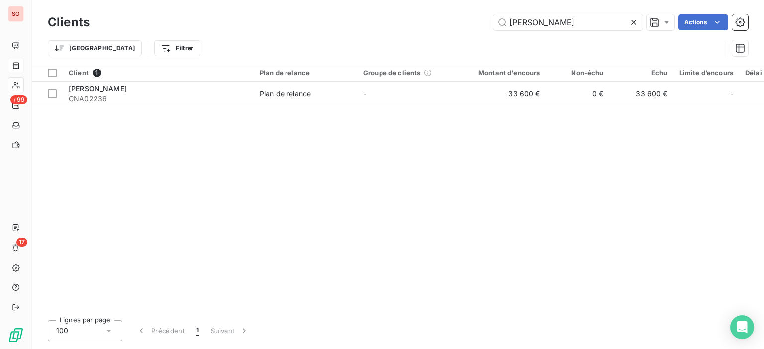
drag, startPoint x: 372, startPoint y: -11, endPoint x: 265, endPoint y: -26, distance: 107.5
click at [265, 0] on html "SO +99 17 Clients mary chr Actions Trier Filtrer Client 1 Plan de relance Group…" at bounding box center [382, 174] width 764 height 349
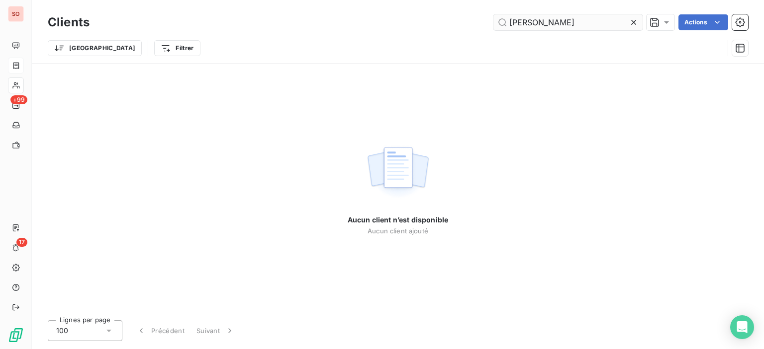
click at [519, 25] on input "[PERSON_NAME]" at bounding box center [567, 22] width 149 height 16
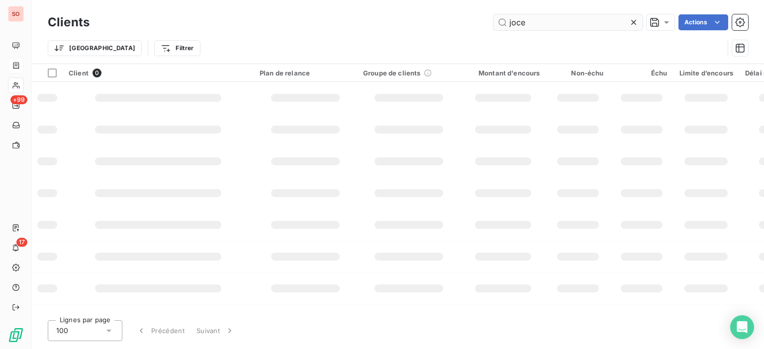
type input "joce"
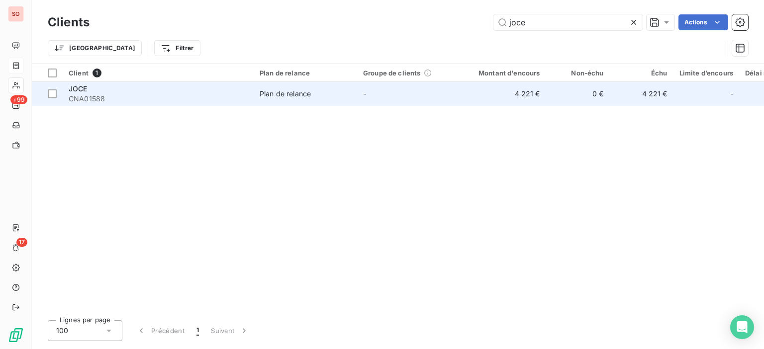
click at [127, 90] on div "JOCE" at bounding box center [158, 89] width 179 height 10
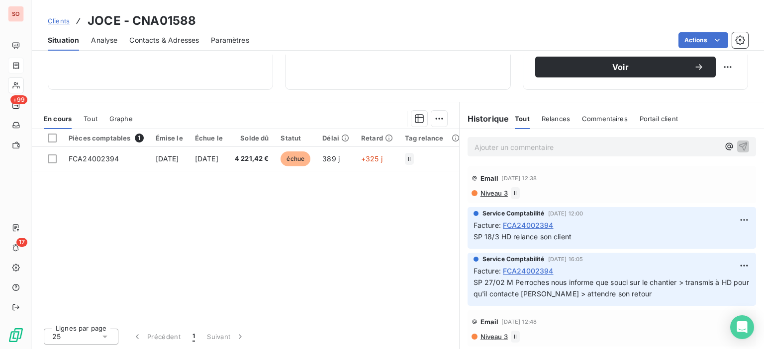
scroll to position [175, 0]
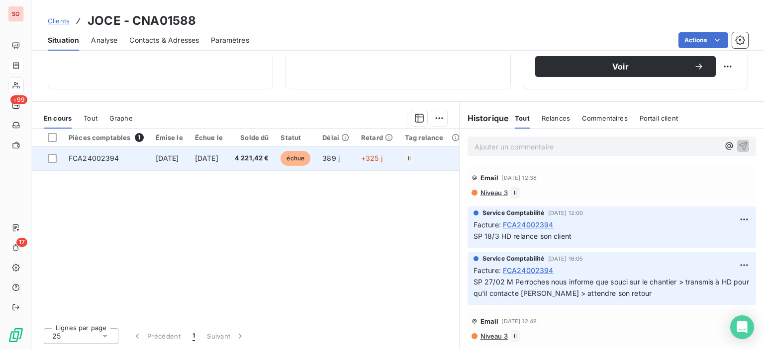
click at [189, 163] on td "[DATE]" at bounding box center [169, 159] width 39 height 24
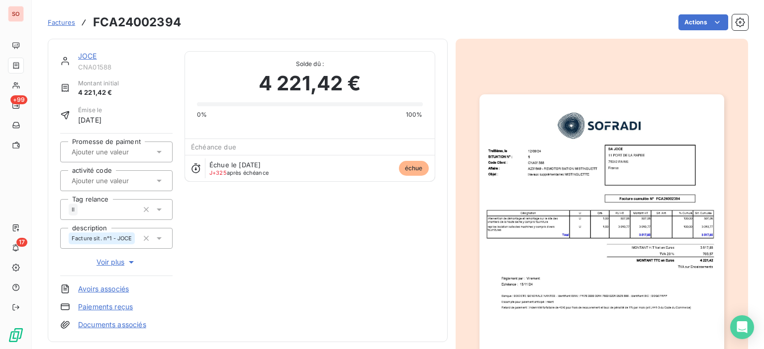
click at [625, 161] on img "button" at bounding box center [601, 266] width 245 height 345
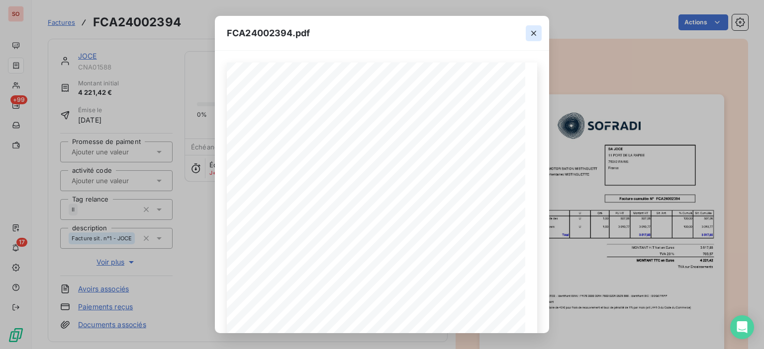
click at [531, 31] on icon "button" at bounding box center [533, 33] width 5 height 5
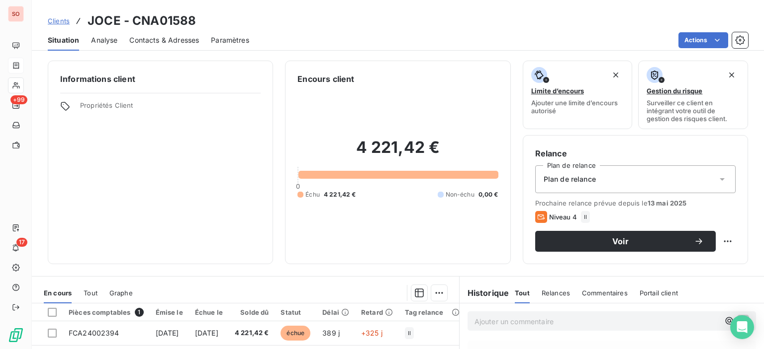
click at [175, 35] on span "Contacts & Adresses" at bounding box center [164, 40] width 70 height 10
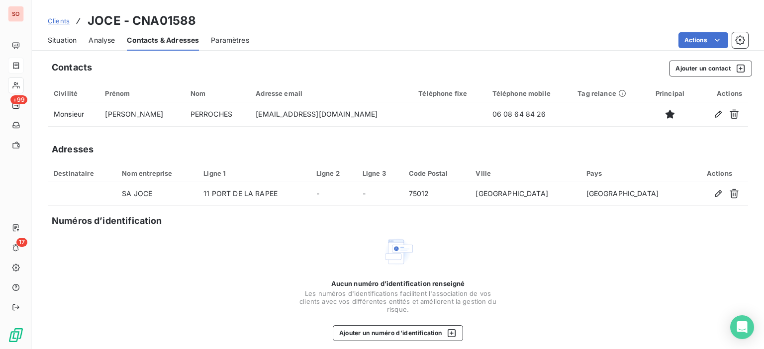
click at [67, 40] on span "Situation" at bounding box center [62, 40] width 29 height 10
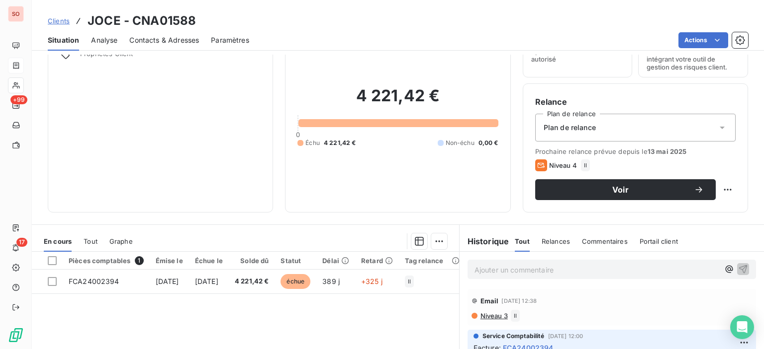
scroll to position [99, 0]
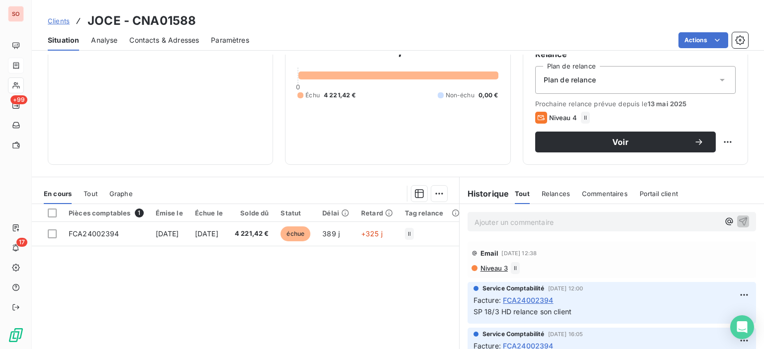
click at [497, 270] on span "Niveau 3" at bounding box center [493, 268] width 28 height 8
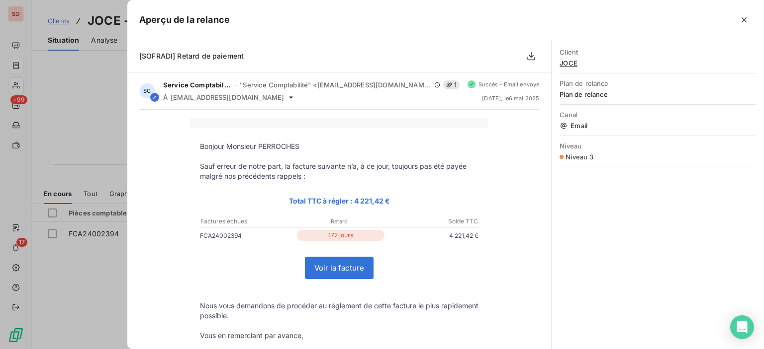
click at [96, 281] on div at bounding box center [382, 174] width 764 height 349
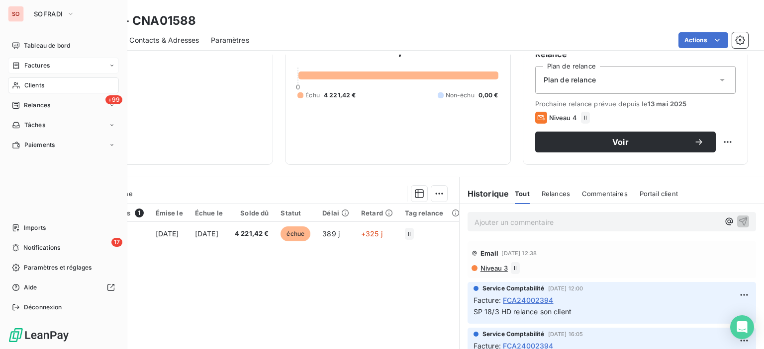
click at [33, 65] on span "Factures" at bounding box center [36, 65] width 25 height 9
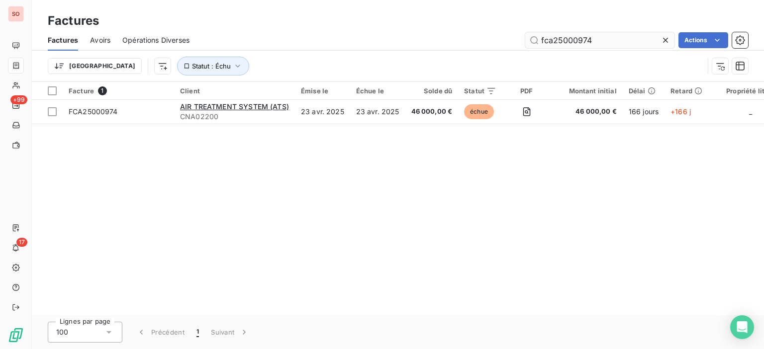
drag, startPoint x: 604, startPoint y: 35, endPoint x: 572, endPoint y: 34, distance: 31.8
click at [572, 34] on input "fca25000974" at bounding box center [599, 40] width 149 height 16
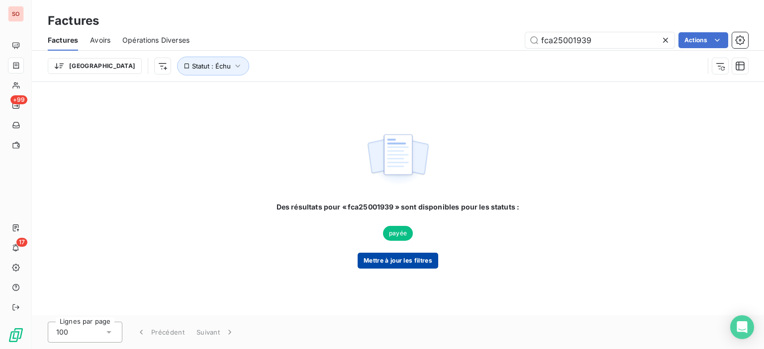
click at [389, 261] on button "Mettre à jour les filtres" at bounding box center [397, 261] width 81 height 16
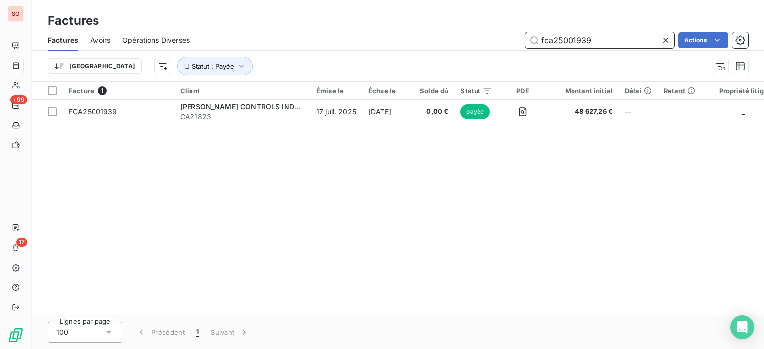
click at [590, 41] on input "fca25001939" at bounding box center [599, 40] width 149 height 16
type input "fca25001940"
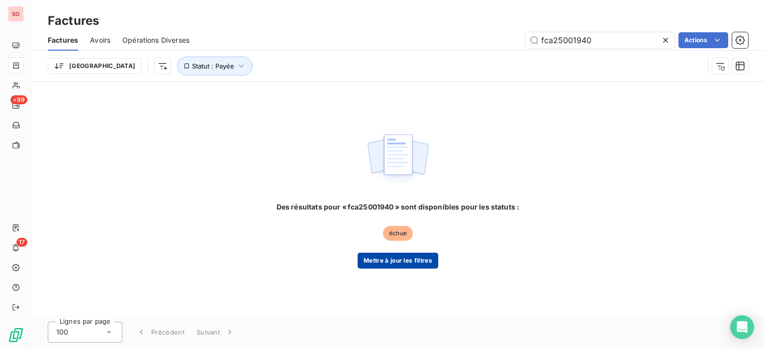
click at [382, 266] on button "Mettre à jour les filtres" at bounding box center [397, 261] width 81 height 16
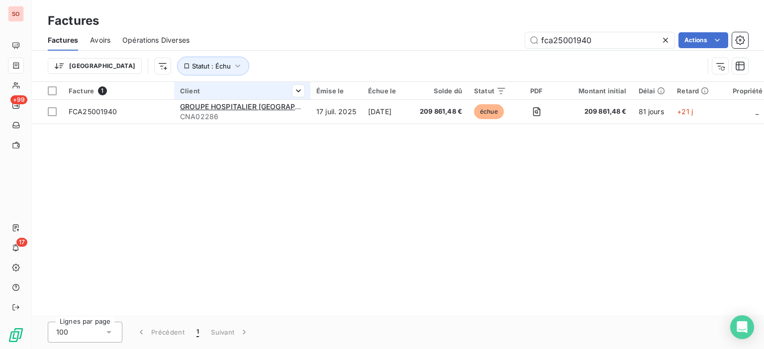
click at [273, 98] on th "Client" at bounding box center [242, 91] width 136 height 18
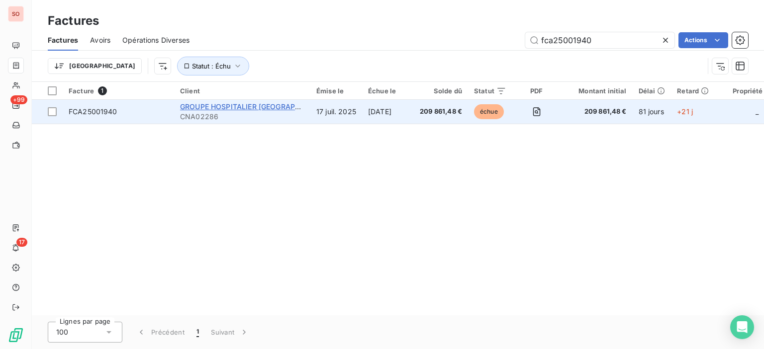
click at [258, 111] on span "GROUPE HOSPITALIER [GEOGRAPHIC_DATA]" at bounding box center [255, 106] width 150 height 8
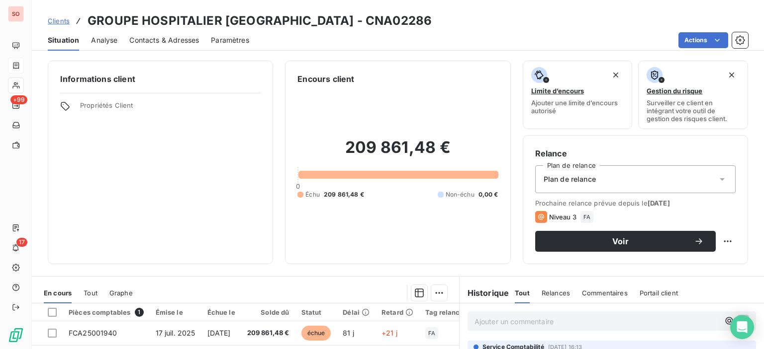
click at [196, 41] on span "Contacts & Adresses" at bounding box center [164, 40] width 70 height 10
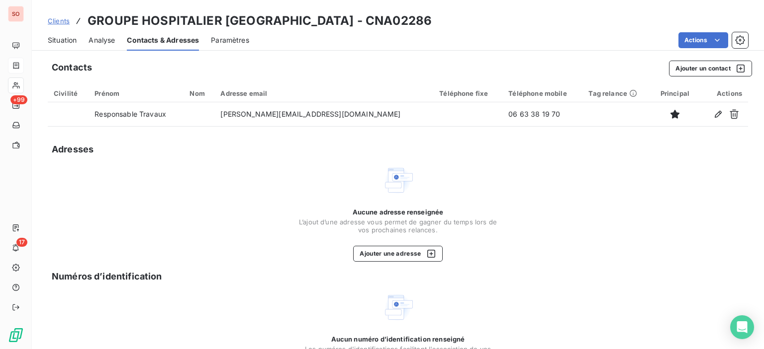
click at [52, 40] on span "Situation" at bounding box center [62, 40] width 29 height 10
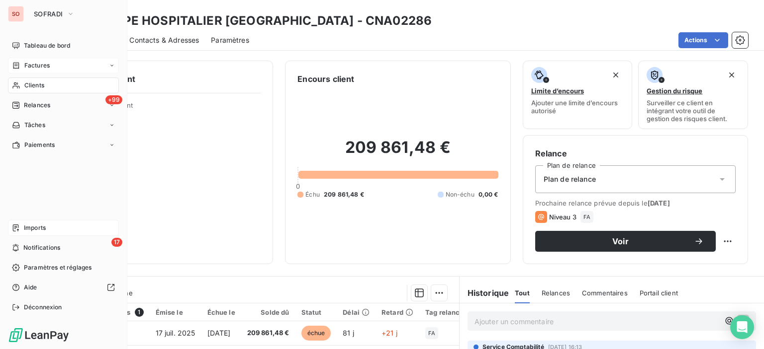
click at [44, 226] on span "Imports" at bounding box center [35, 228] width 22 height 9
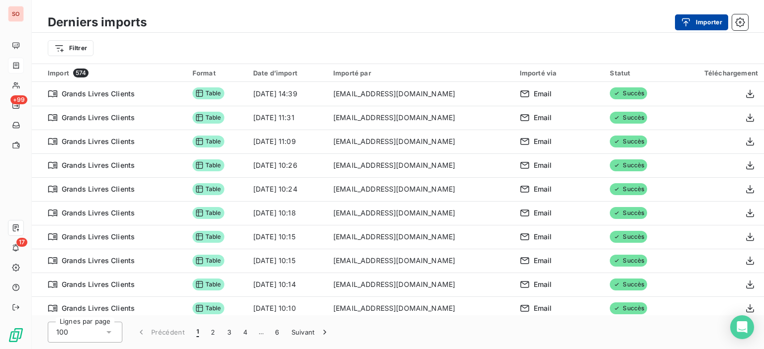
click at [709, 23] on button "Importer" at bounding box center [701, 22] width 53 height 16
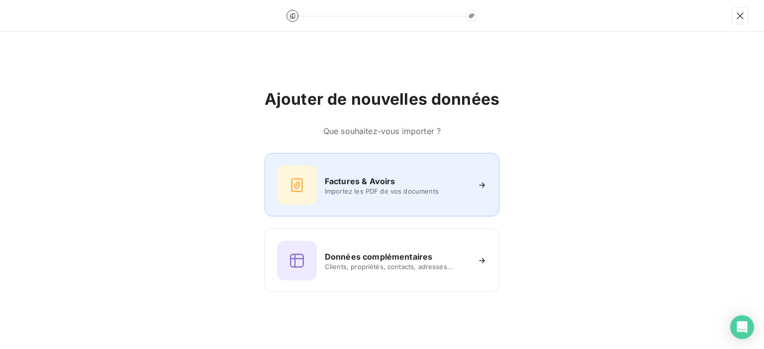
click at [356, 185] on h6 "Factures & Avoirs" at bounding box center [360, 181] width 71 height 12
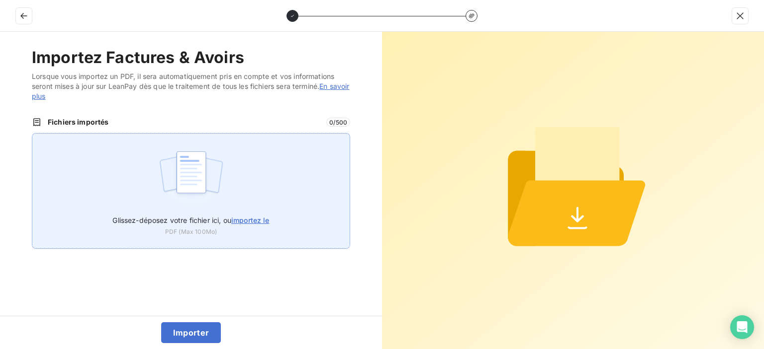
click at [263, 221] on span "importez le" at bounding box center [250, 220] width 38 height 8
click at [32, 134] on input "Glissez-déposez votre fichier ici, ou importez le" at bounding box center [32, 133] width 0 height 0
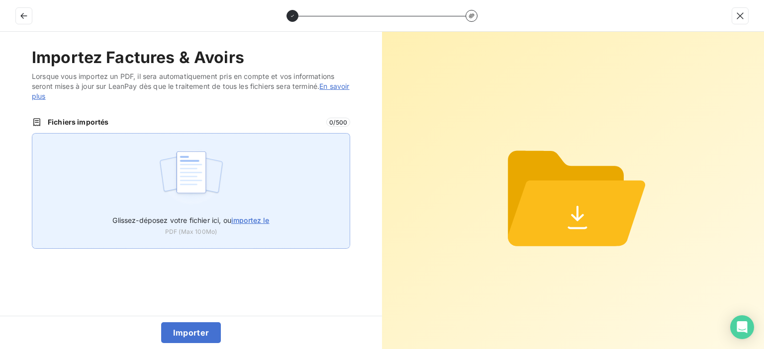
type input "C:\fakepath\FCA25002614.pdf"
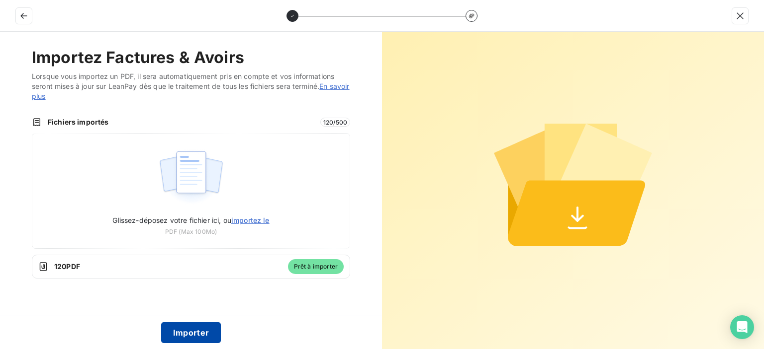
click at [173, 329] on button "Importer" at bounding box center [191, 333] width 60 height 21
